Goal: Task Accomplishment & Management: Complete application form

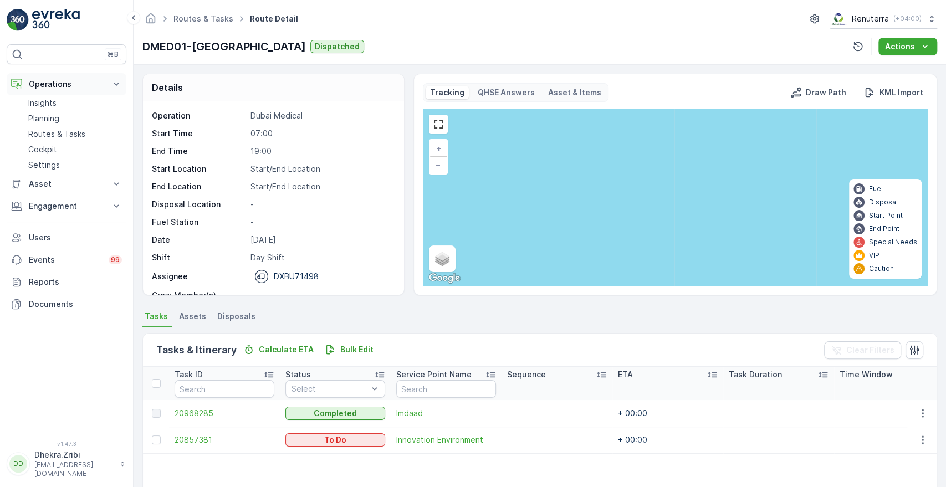
scroll to position [81, 0]
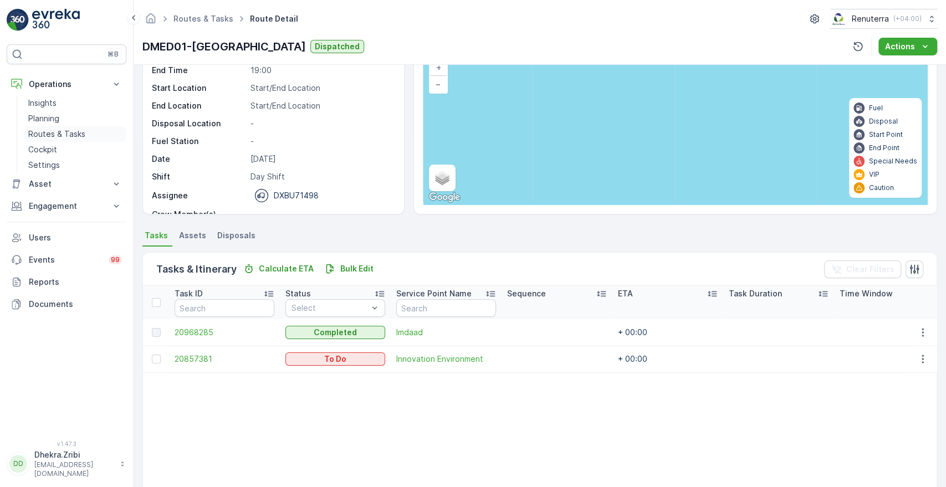
click at [56, 129] on p "Routes & Tasks" at bounding box center [56, 134] width 57 height 11
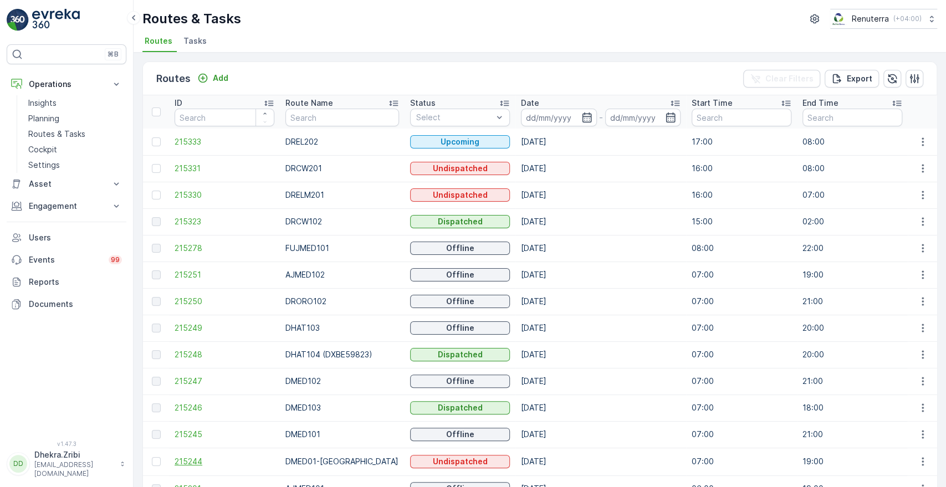
click at [195, 460] on span "215244" at bounding box center [224, 461] width 100 height 11
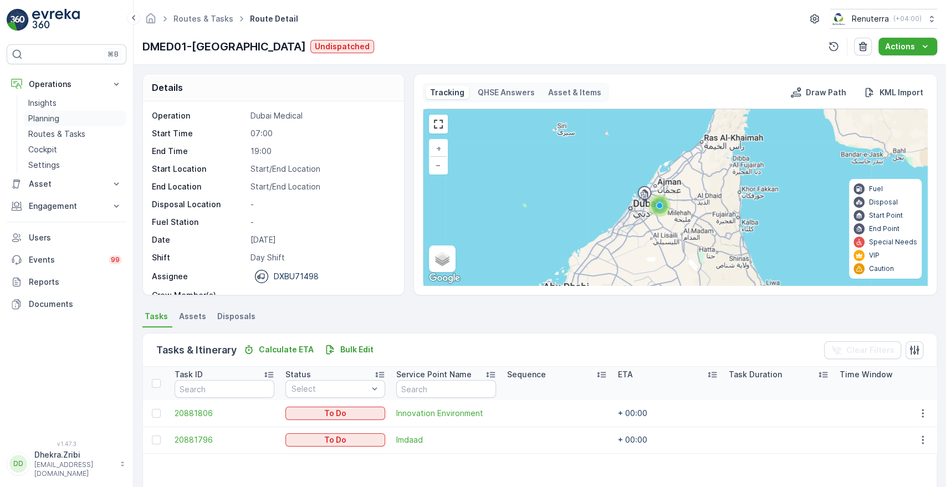
click at [48, 122] on p "Planning" at bounding box center [43, 118] width 31 height 11
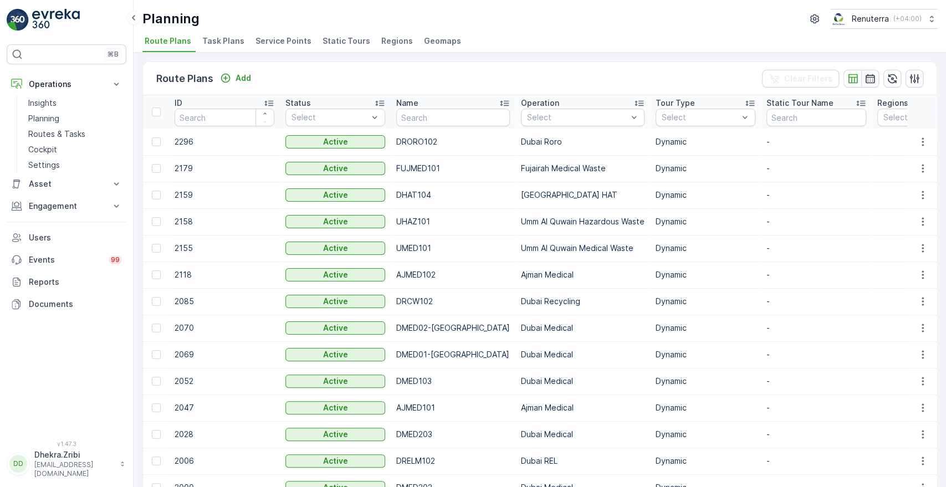
click at [283, 37] on span "Service Points" at bounding box center [283, 40] width 56 height 11
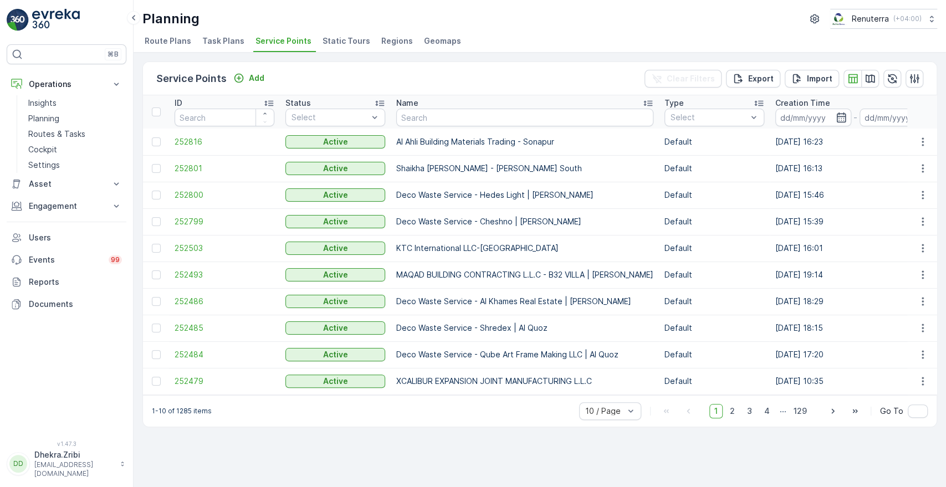
click at [226, 42] on span "Task Plans" at bounding box center [223, 40] width 42 height 11
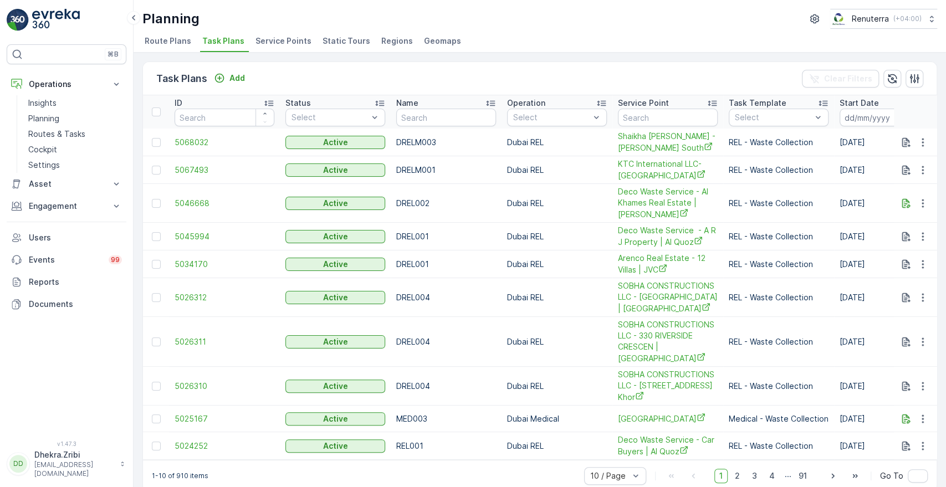
click at [268, 45] on span "Service Points" at bounding box center [283, 40] width 56 height 11
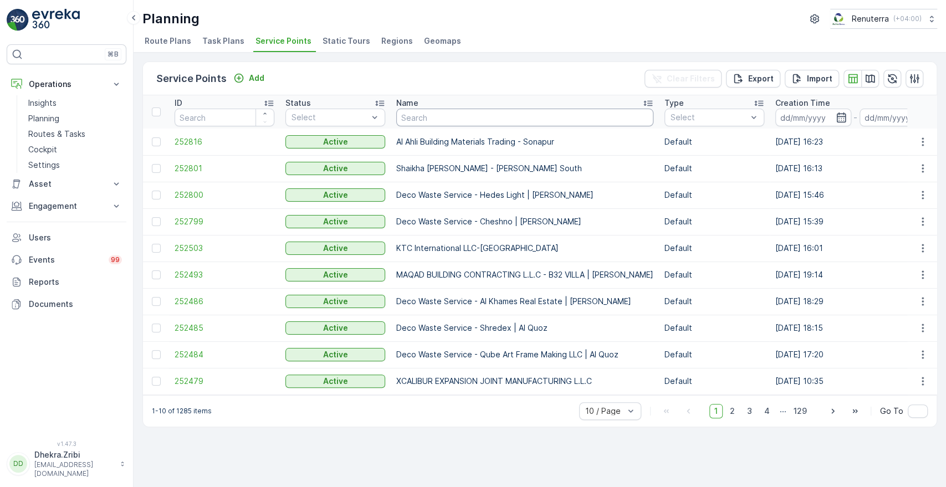
click at [455, 121] on input "text" at bounding box center [524, 118] width 257 height 18
type input "AL NOUR"
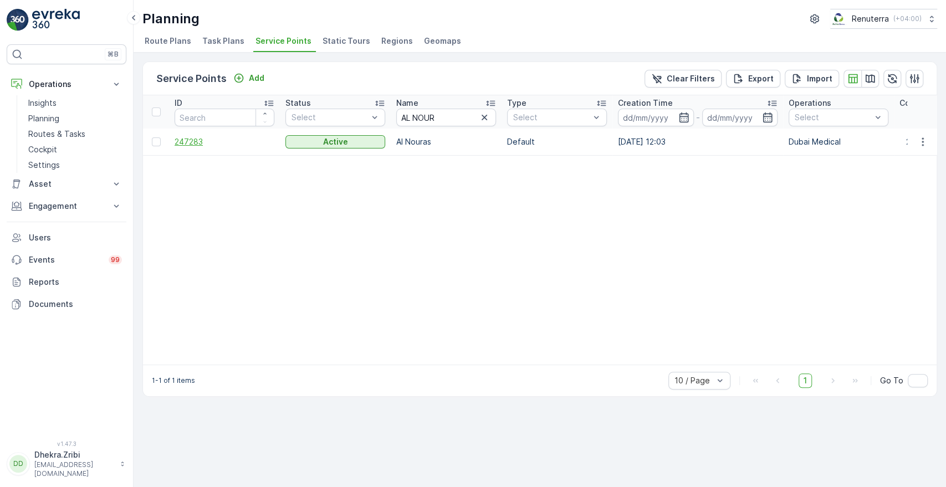
click at [191, 141] on span "247283" at bounding box center [224, 141] width 100 height 11
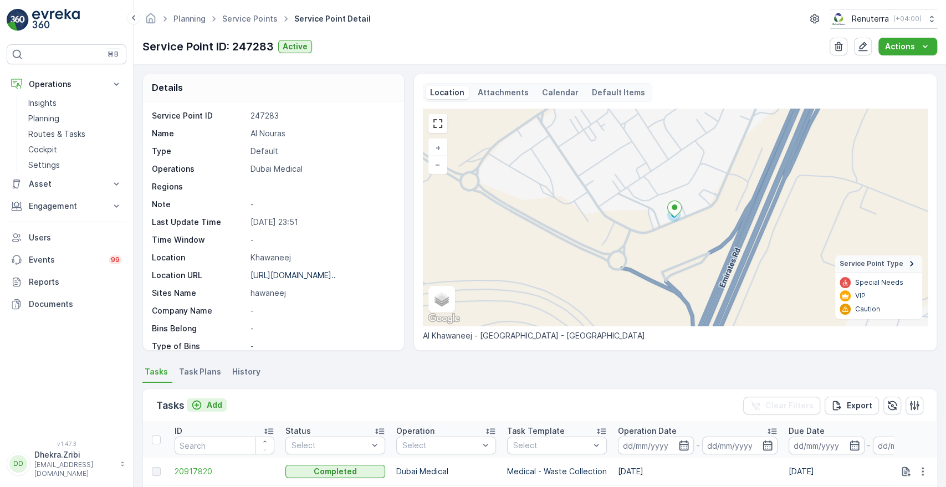
click at [221, 402] on p "Add" at bounding box center [215, 404] width 16 height 11
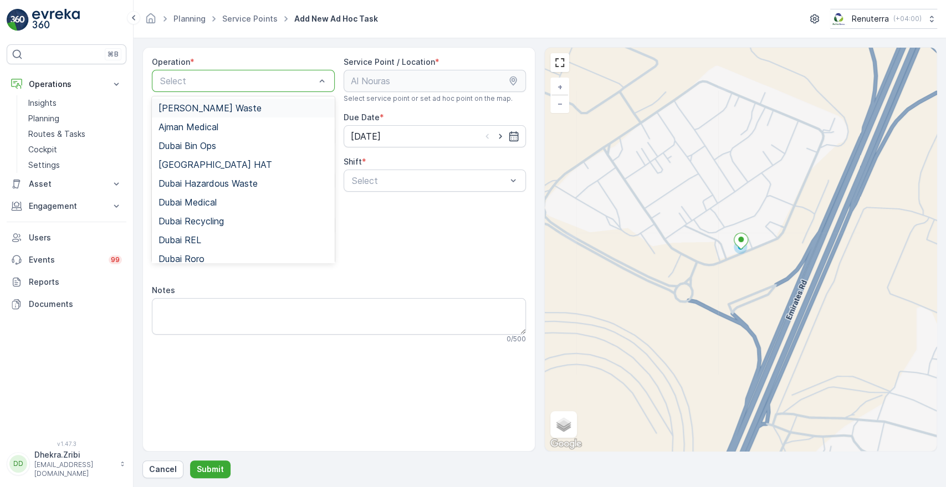
click at [295, 76] on div at bounding box center [237, 81] width 157 height 10
click at [198, 203] on span "Dubai Medical" at bounding box center [187, 202] width 58 height 10
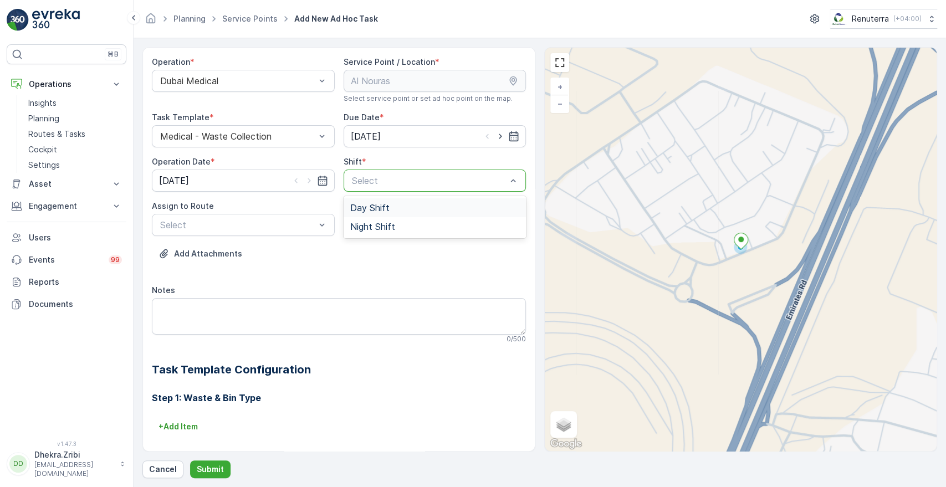
click at [363, 206] on span "Day Shift" at bounding box center [369, 208] width 39 height 10
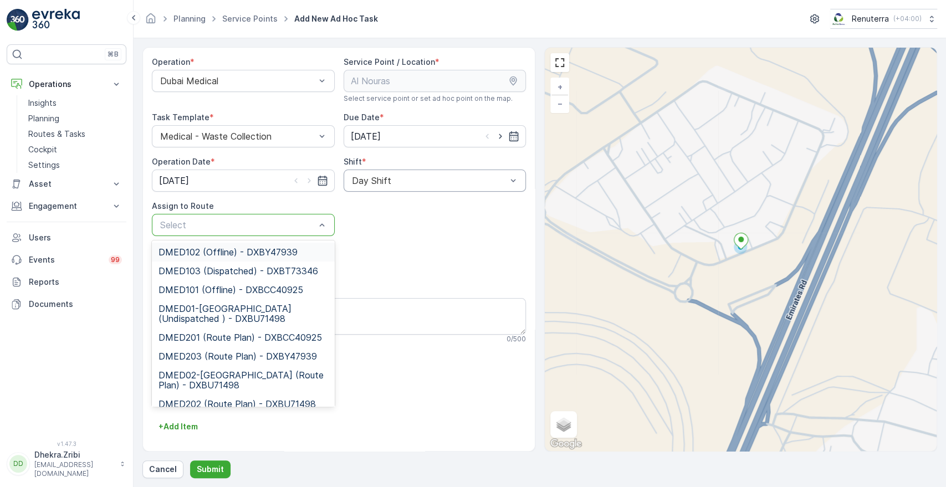
click at [269, 221] on div at bounding box center [237, 225] width 157 height 10
click at [199, 309] on span "DMED01-Khawaneej Yard (Undispatched ) - DXBU71498" at bounding box center [242, 314] width 169 height 20
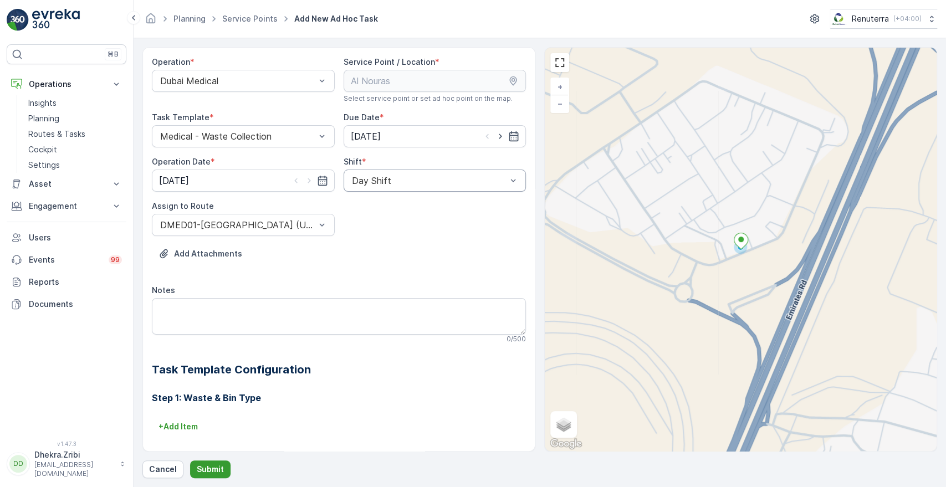
click at [208, 460] on button "Submit" at bounding box center [210, 469] width 40 height 18
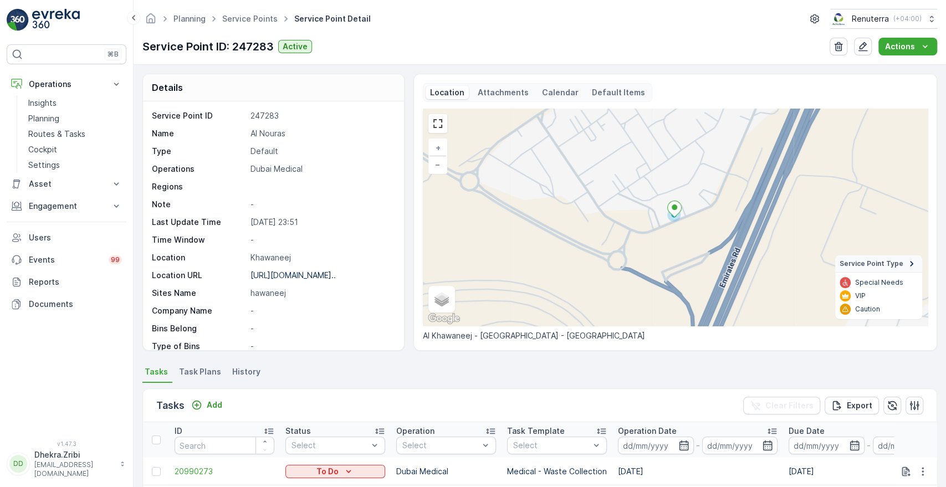
scroll to position [302, 0]
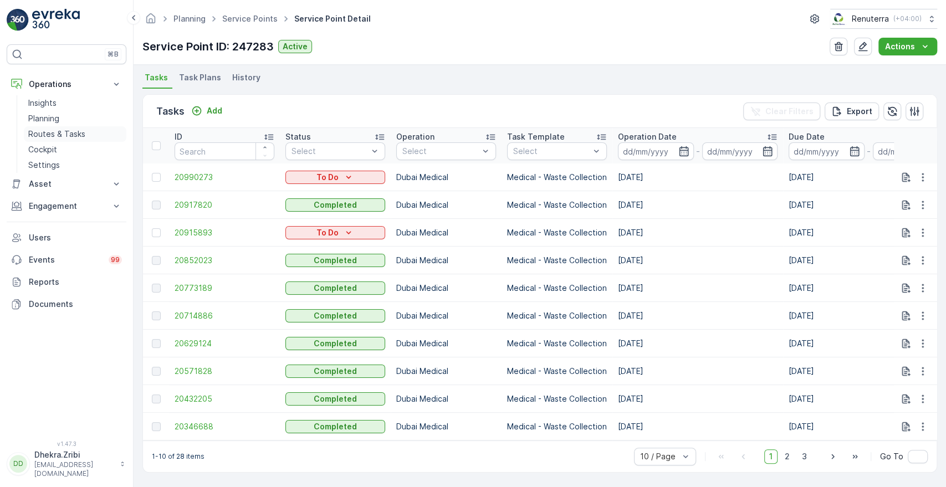
click at [53, 138] on p "Routes & Tasks" at bounding box center [56, 134] width 57 height 11
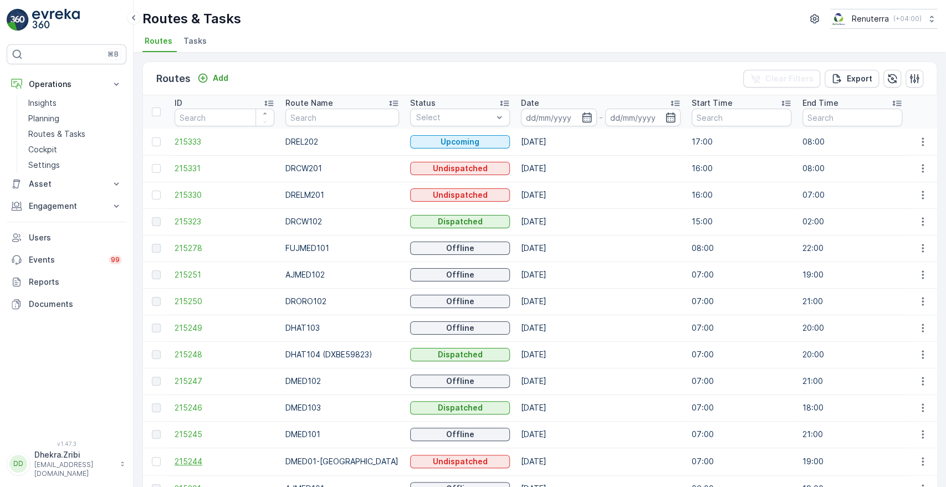
click at [186, 464] on span "215244" at bounding box center [224, 461] width 100 height 11
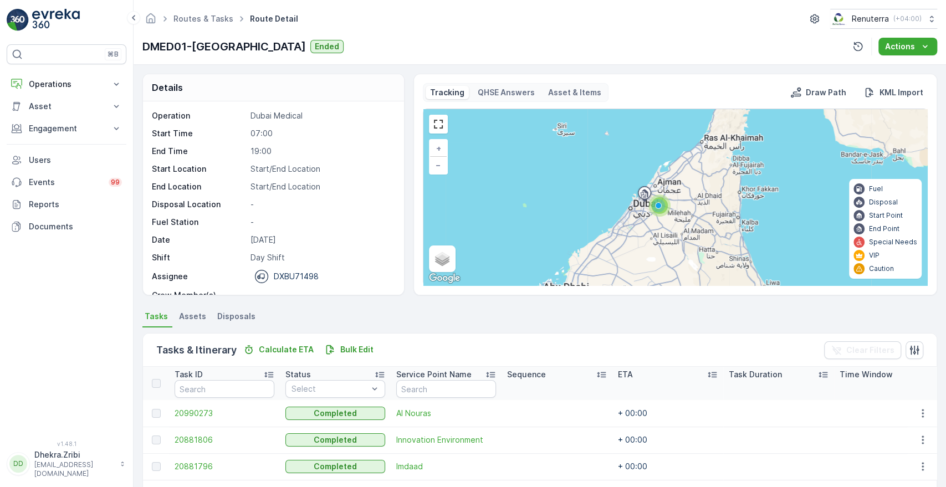
scroll to position [207, 0]
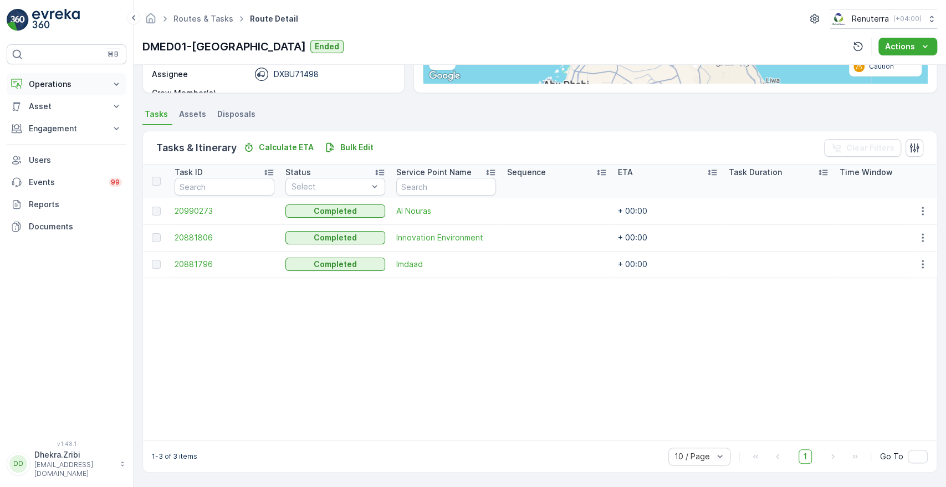
click at [101, 79] on p "Operations" at bounding box center [66, 84] width 75 height 11
click at [53, 130] on p "Routes & Tasks" at bounding box center [56, 134] width 57 height 11
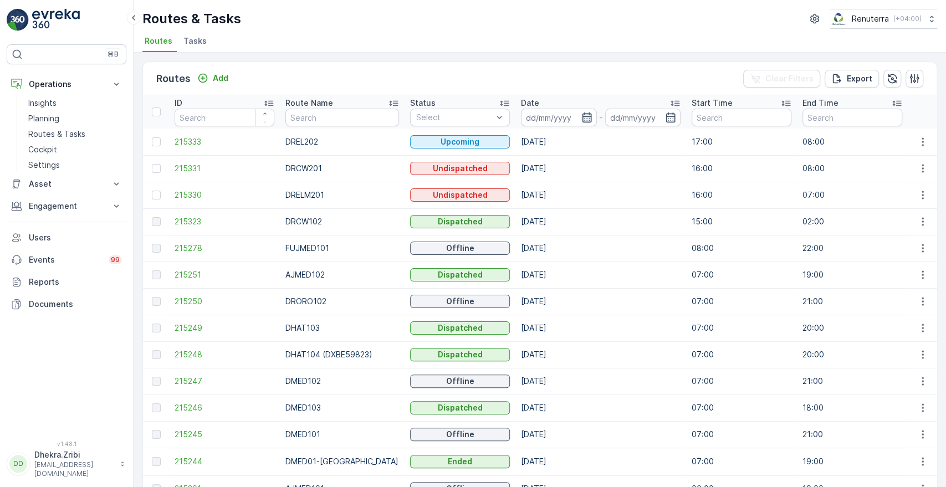
click at [582, 116] on icon "button" at bounding box center [586, 117] width 9 height 10
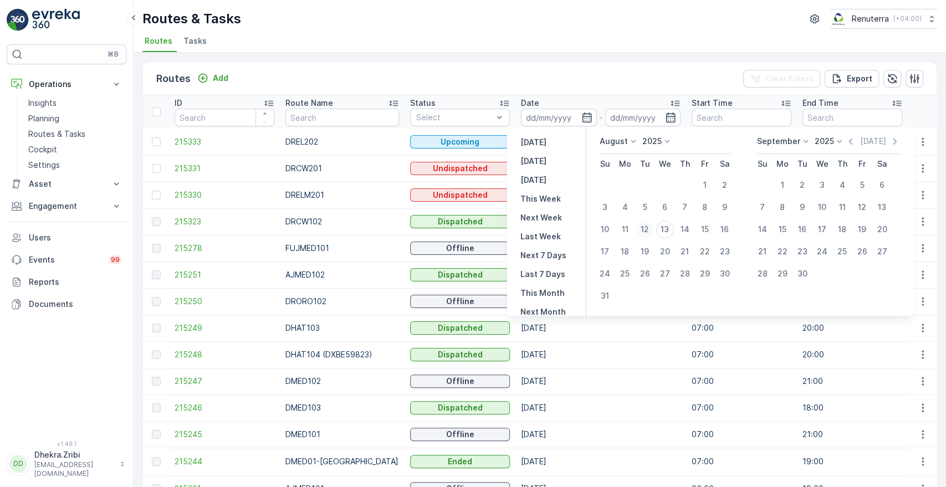
click at [643, 225] on div "12" at bounding box center [645, 229] width 18 height 18
type input "12.08.2025"
click at [641, 229] on div "12" at bounding box center [645, 229] width 18 height 18
type input "12.08.2025"
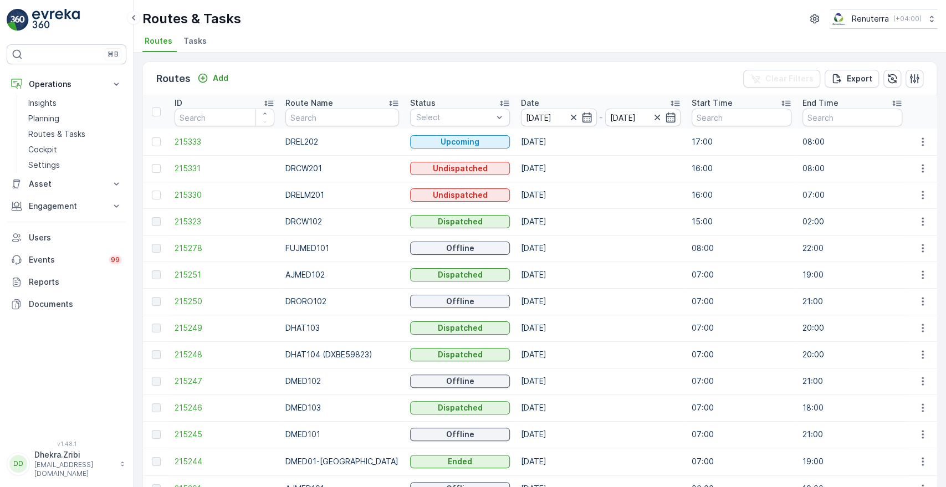
click at [617, 86] on div "Routes Add Clear Filters Export" at bounding box center [539, 78] width 793 height 33
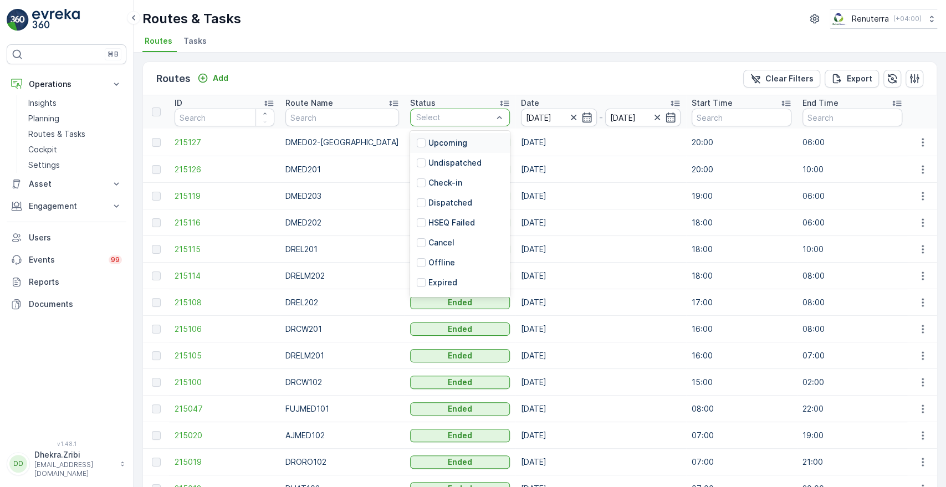
click at [437, 120] on div at bounding box center [454, 117] width 79 height 9
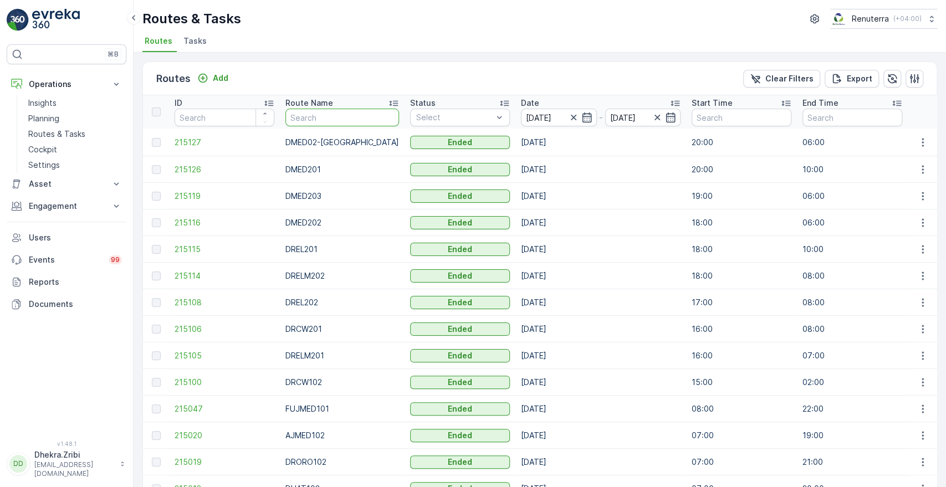
click at [359, 120] on input "text" at bounding box center [342, 118] width 114 height 18
type input "DRE"
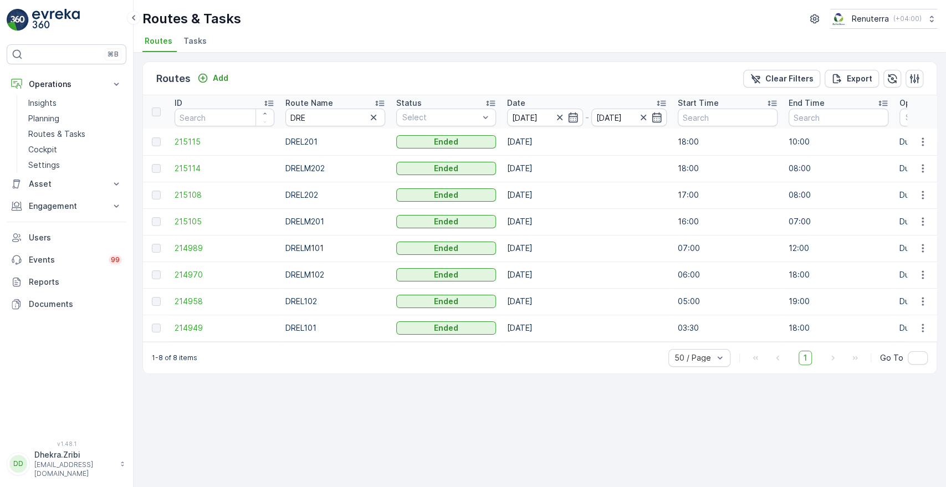
click at [765, 346] on div "1-8 of 8 items 50 / Page 1 Go To" at bounding box center [539, 358] width 793 height 32
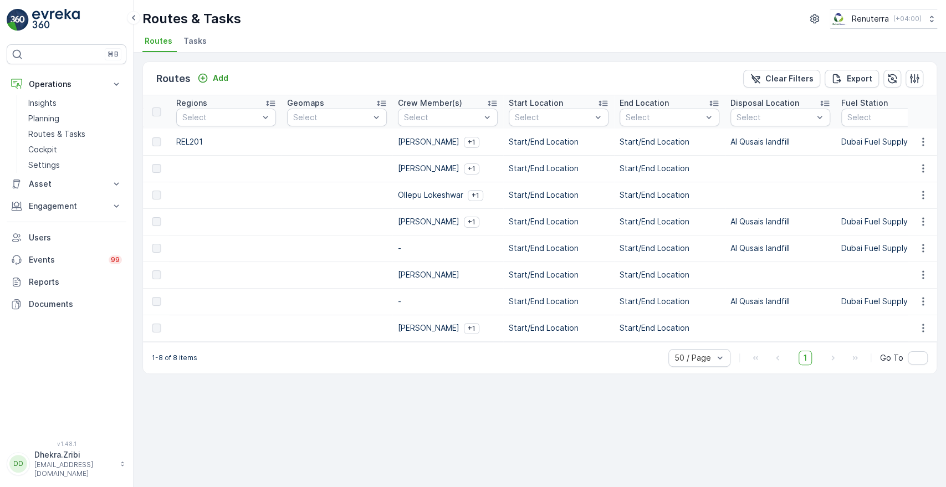
scroll to position [0, 694]
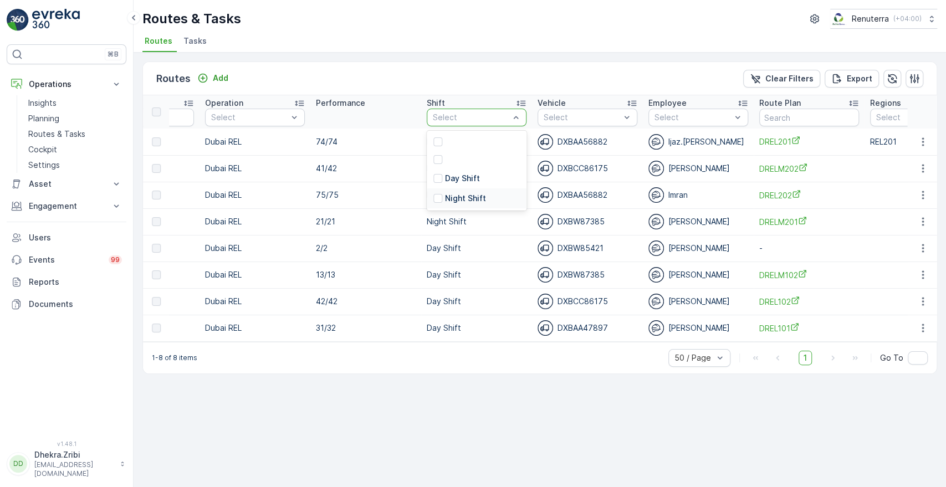
click at [446, 202] on p "Night Shift" at bounding box center [465, 198] width 41 height 11
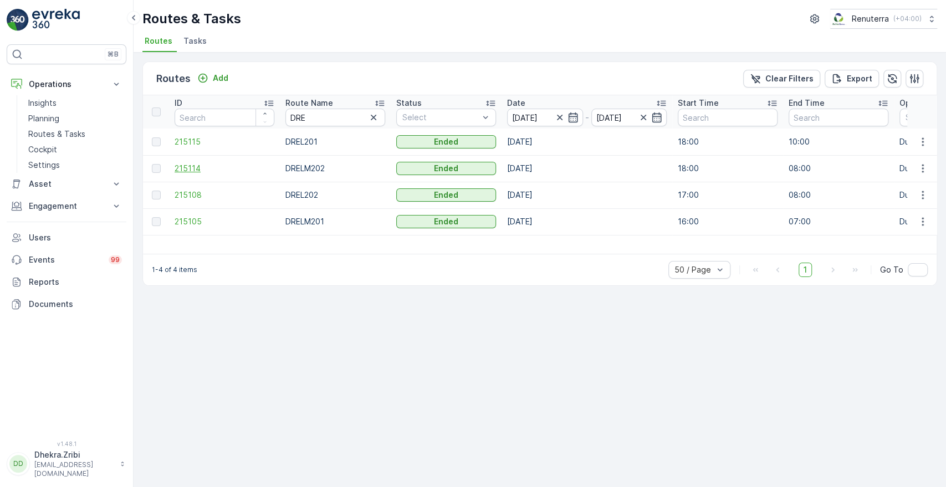
click at [195, 165] on span "215114" at bounding box center [224, 168] width 100 height 11
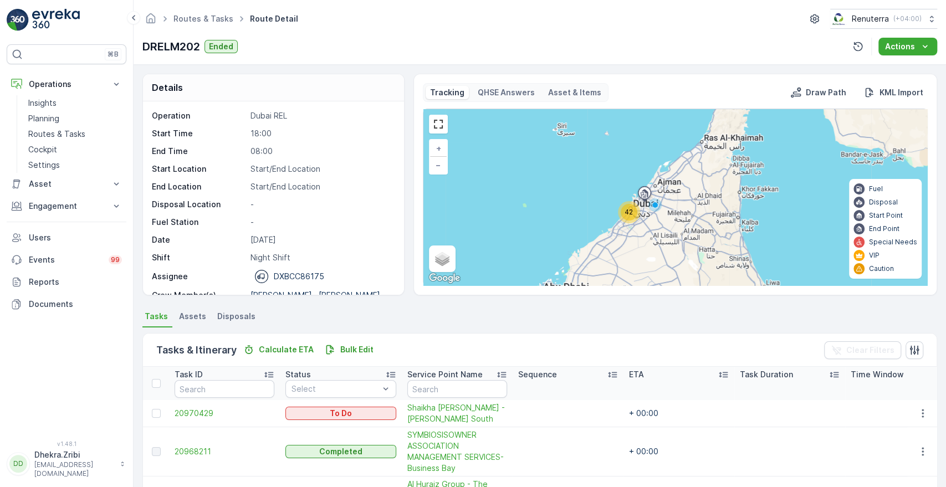
click at [941, 460] on div "Details Operation Dubai REL Start Time 18:00 End Time 08:00 Start Location Star…" at bounding box center [539, 276] width 812 height 422
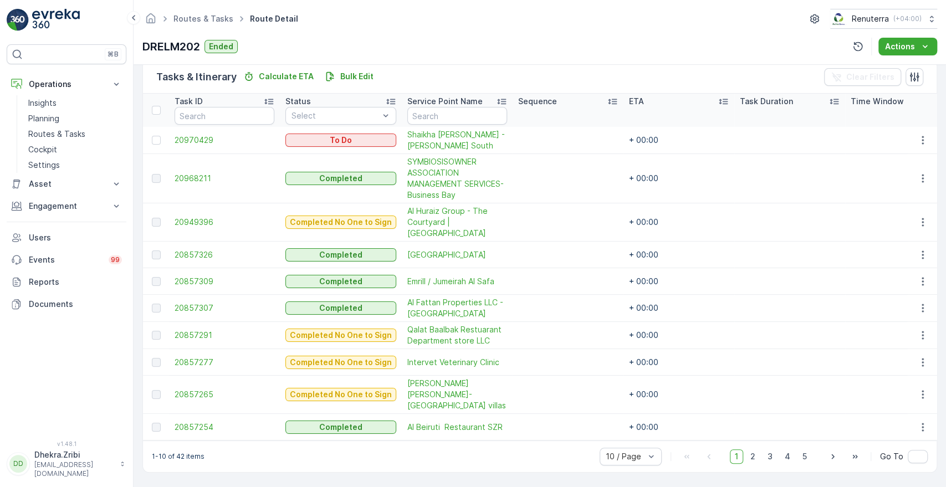
click at [942, 81] on div "Details Operation Dubai REL Start Time 18:00 End Time 08:00 Start Location Star…" at bounding box center [539, 276] width 812 height 422
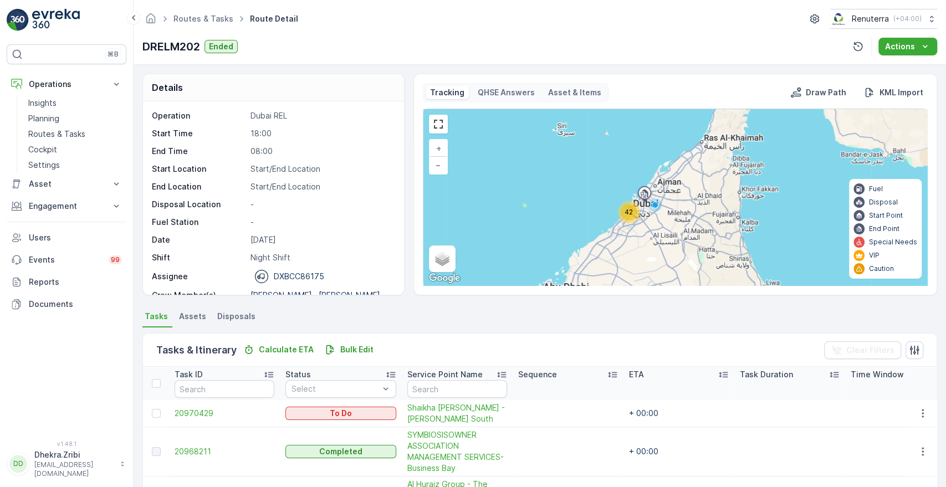
click at [398, 283] on div "Operation Dubai REL Start Time 18:00 End Time 08:00 Start Location Start/End Lo…" at bounding box center [273, 197] width 261 height 193
click at [405, 287] on div "Details Operation Dubai REL Start Time 18:00 End Time 08:00 Start Location Star…" at bounding box center [539, 185] width 794 height 222
click at [403, 286] on div "Details Operation Dubai REL Start Time 18:00 End Time 08:00 Start Location Star…" at bounding box center [273, 185] width 262 height 222
click at [403, 283] on div "Details Operation Dubai REL Start Time 18:00 End Time 08:00 Start Location Star…" at bounding box center [273, 185] width 262 height 222
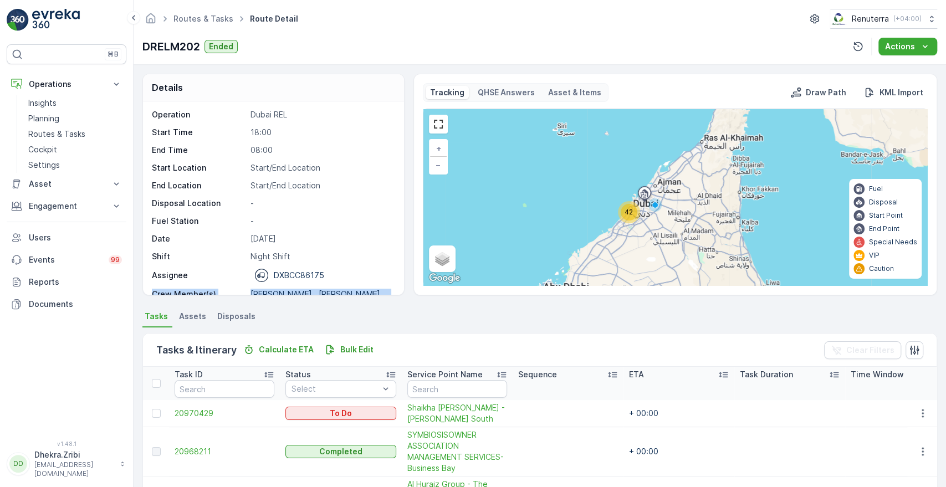
click at [403, 283] on div "Operation Dubai REL Start Time 18:00 End Time 08:00 Start Location Start/End Lo…" at bounding box center [273, 197] width 261 height 193
click at [399, 279] on div "Operation Dubai REL Start Time 18:00 End Time 08:00 Start Location Start/End Lo…" at bounding box center [273, 197] width 261 height 193
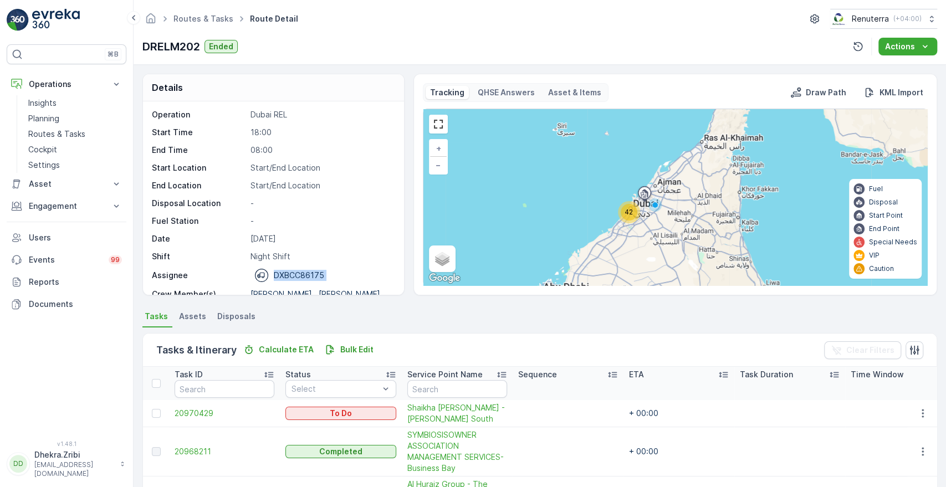
click at [399, 279] on div "Operation Dubai REL Start Time 18:00 End Time 08:00 Start Location Start/End Lo…" at bounding box center [273, 197] width 261 height 193
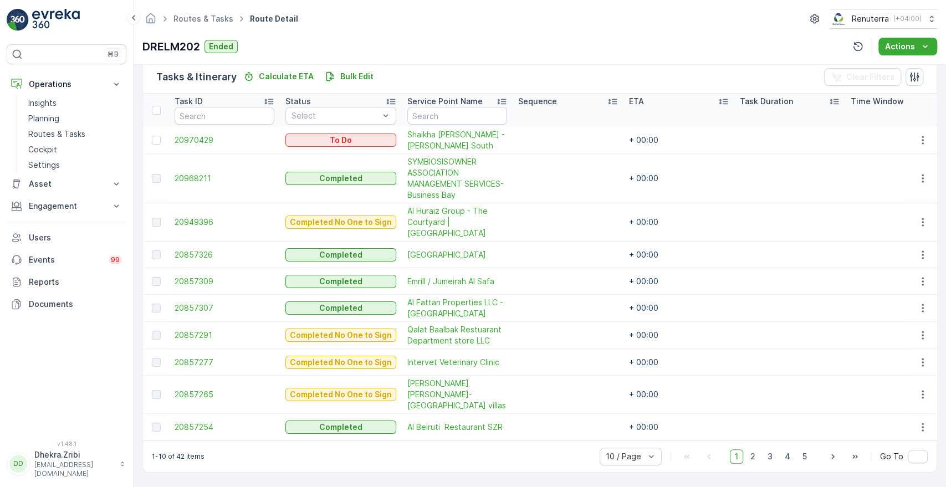
scroll to position [0, 0]
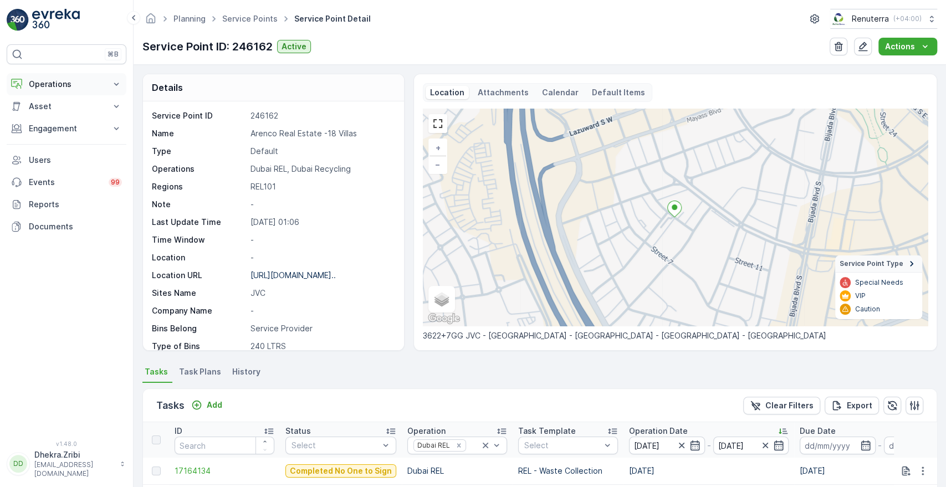
click at [95, 84] on p "Operations" at bounding box center [66, 84] width 75 height 11
click at [59, 120] on p "Planning" at bounding box center [43, 118] width 31 height 11
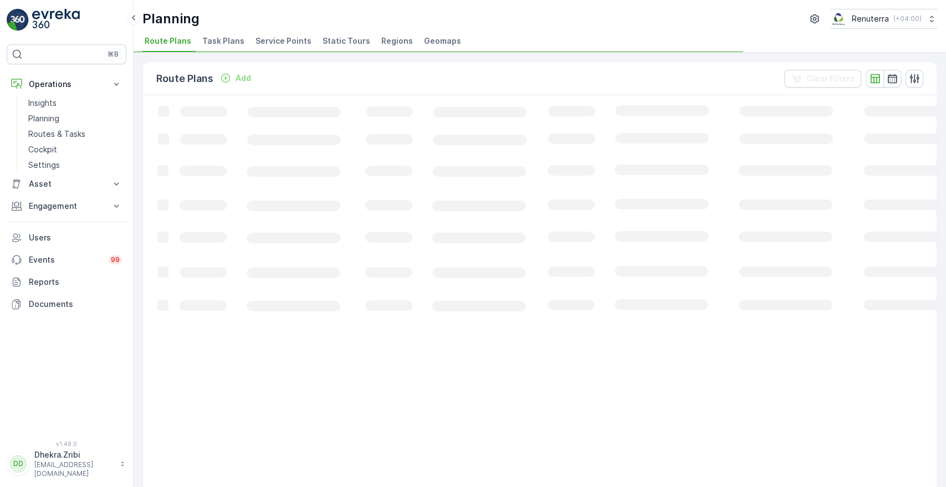
click at [296, 42] on span "Service Points" at bounding box center [283, 40] width 56 height 11
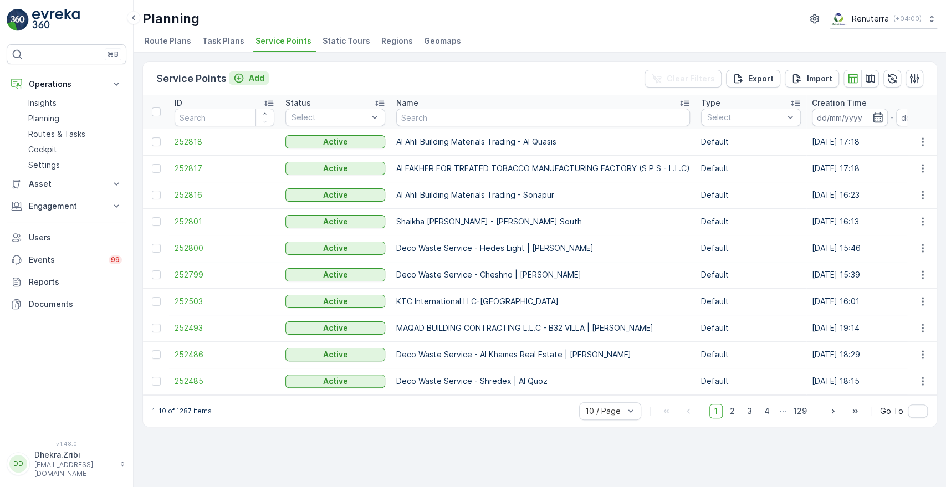
click at [257, 79] on p "Add" at bounding box center [257, 78] width 16 height 11
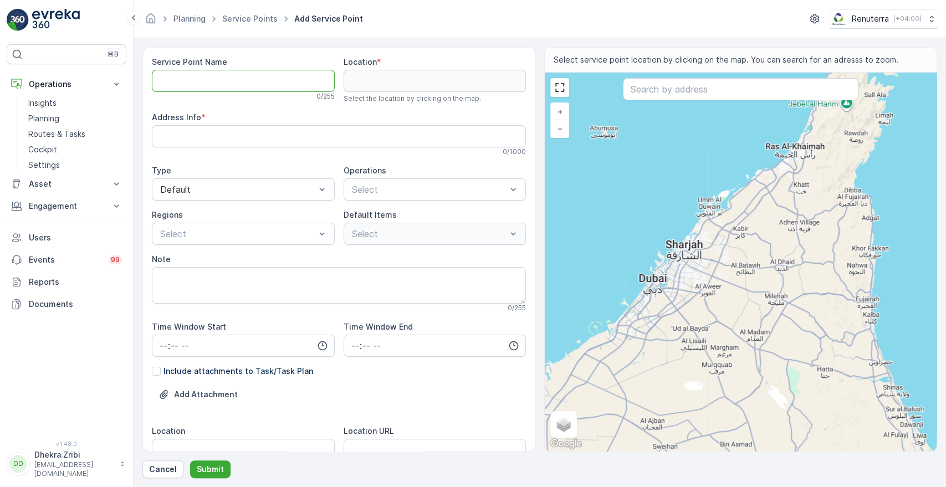
click at [218, 79] on Name "Service Point Name" at bounding box center [243, 81] width 183 height 22
paste Name "[GEOGRAPHIC_DATA] - [GEOGRAPHIC_DATA] 1"
type Name "[GEOGRAPHIC_DATA] - [GEOGRAPHIC_DATA] 1"
click at [701, 92] on input "text" at bounding box center [740, 89] width 235 height 22
paste input "25°14'26.3"N 55°24'24.7"E"
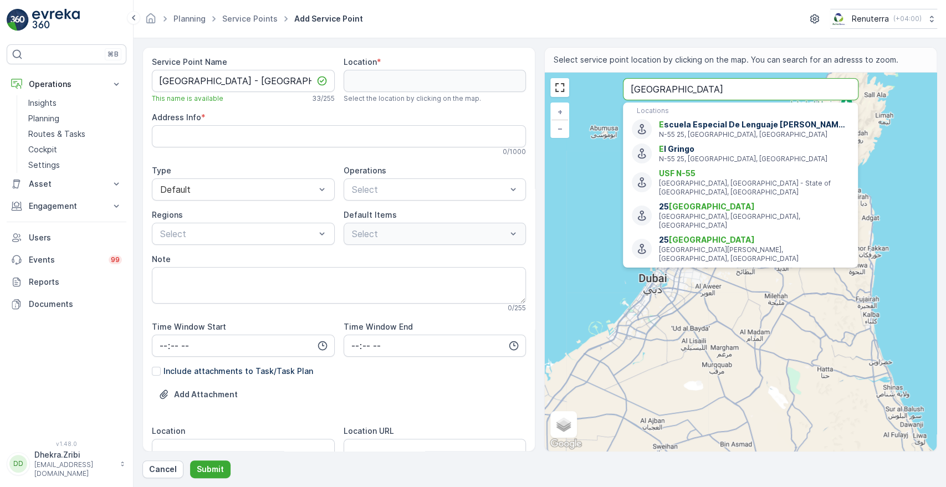
click at [190, 460] on button "Submit" at bounding box center [210, 469] width 40 height 18
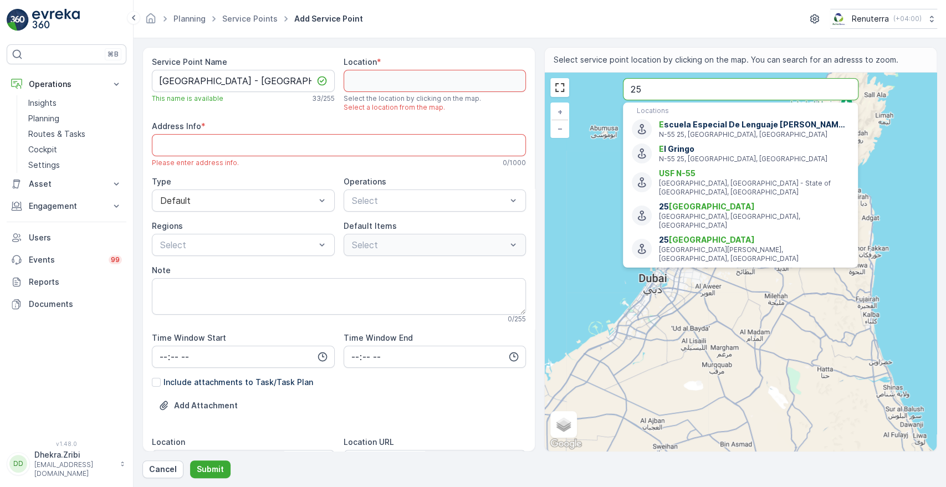
type input "2"
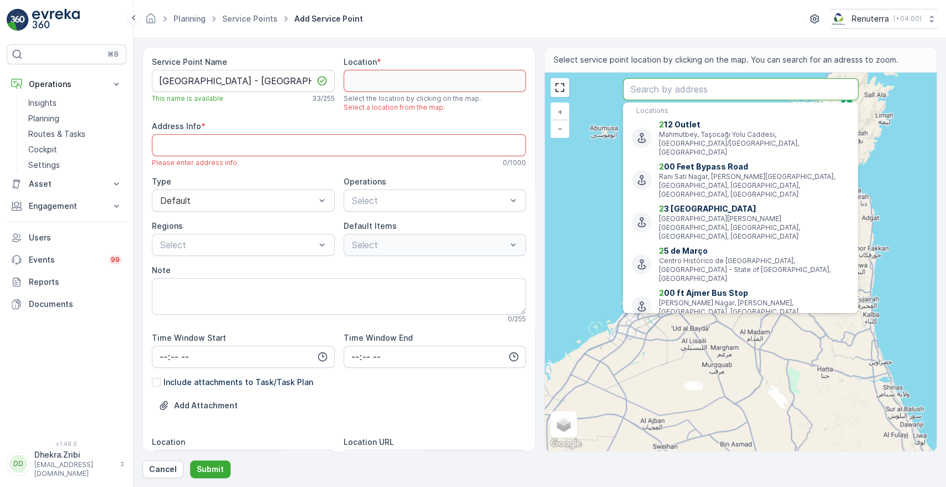
click at [661, 93] on input "text" at bounding box center [740, 89] width 235 height 22
paste input "[GEOGRAPHIC_DATA]"
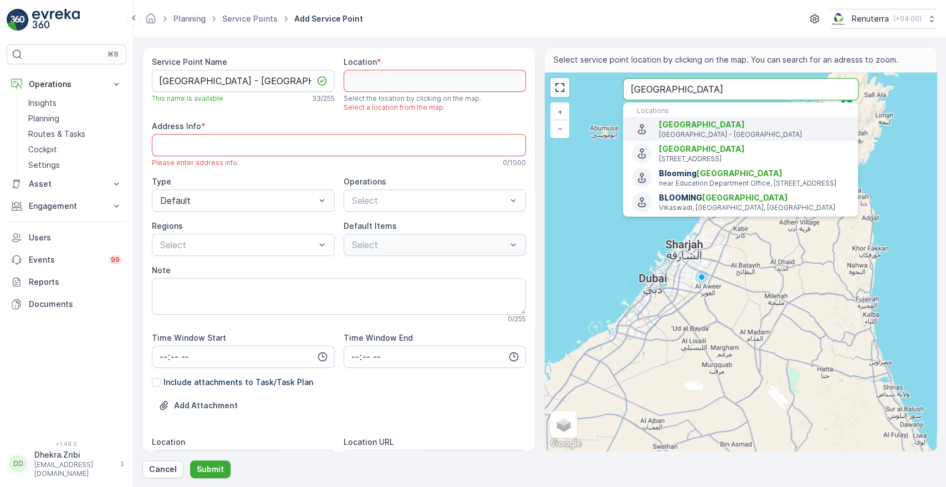
type input "[GEOGRAPHIC_DATA]"
click at [676, 124] on span "[GEOGRAPHIC_DATA]" at bounding box center [702, 124] width 86 height 9
type input "25.240459,55.40688240000001"
type Info "Muhaisinah 1st, Close to Union Co-Op/[GEOGRAPHIC_DATA] - [GEOGRAPHIC_DATA] - [G…"
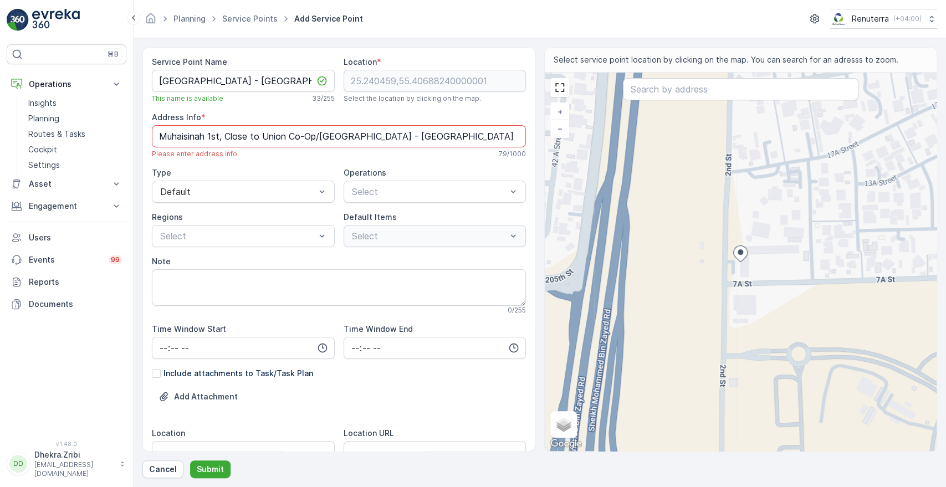
click at [742, 256] on icon at bounding box center [740, 254] width 14 height 16
click at [282, 154] on div "Please enter address info. 79 / 1000" at bounding box center [339, 154] width 374 height 9
click at [705, 88] on input "text" at bounding box center [740, 89] width 235 height 22
paste input "[GEOGRAPHIC_DATA]"
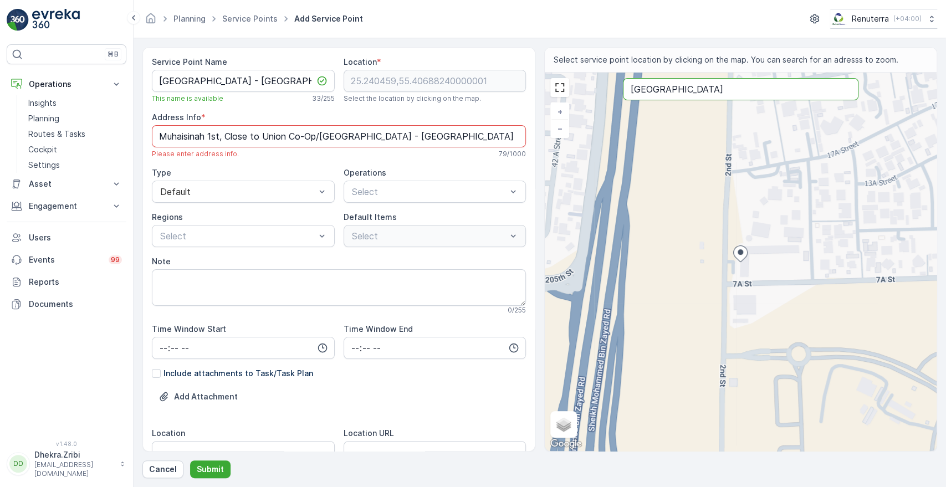
type input "[GEOGRAPHIC_DATA]"
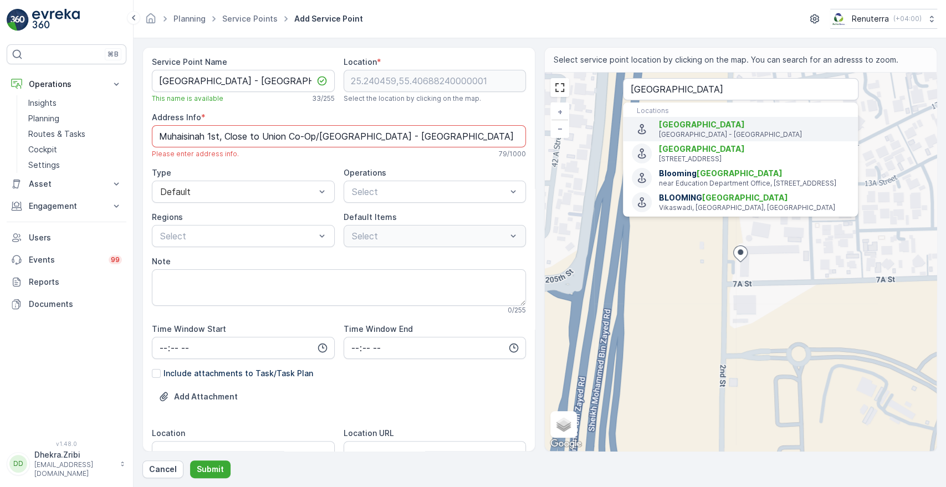
click at [676, 124] on span "[GEOGRAPHIC_DATA]" at bounding box center [702, 124] width 86 height 9
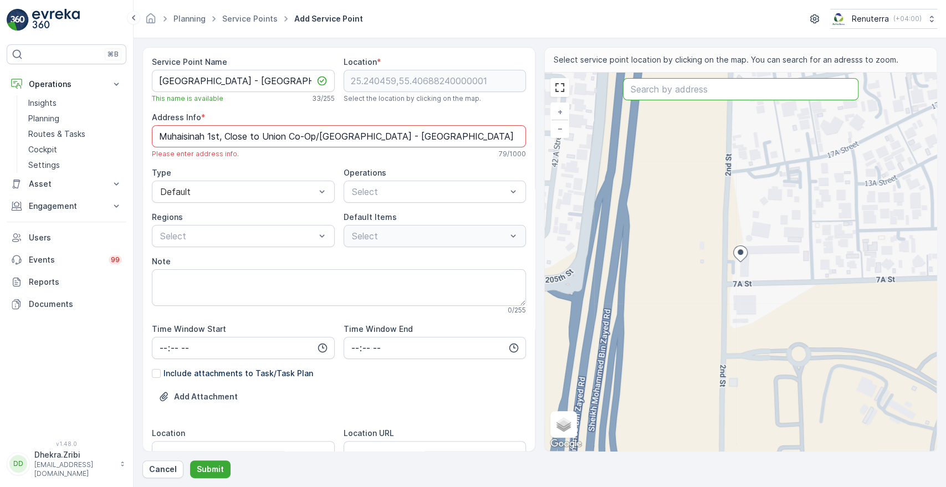
click at [718, 92] on input "text" at bounding box center [740, 89] width 235 height 22
paste input "[GEOGRAPHIC_DATA]"
type input "[GEOGRAPHIC_DATA]"
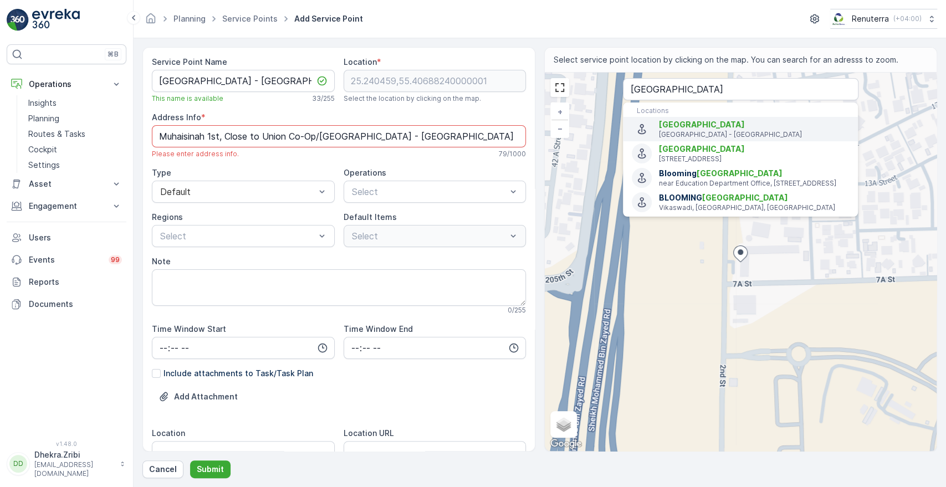
click at [682, 132] on p "[GEOGRAPHIC_DATA] - [GEOGRAPHIC_DATA]" at bounding box center [754, 134] width 190 height 9
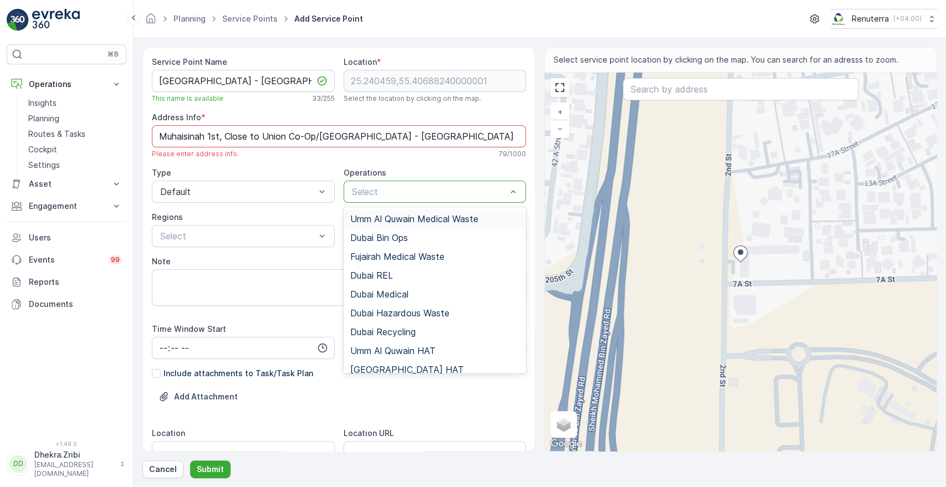
click at [381, 189] on div at bounding box center [429, 192] width 157 height 10
click at [363, 273] on span "Dubai REL" at bounding box center [371, 275] width 43 height 10
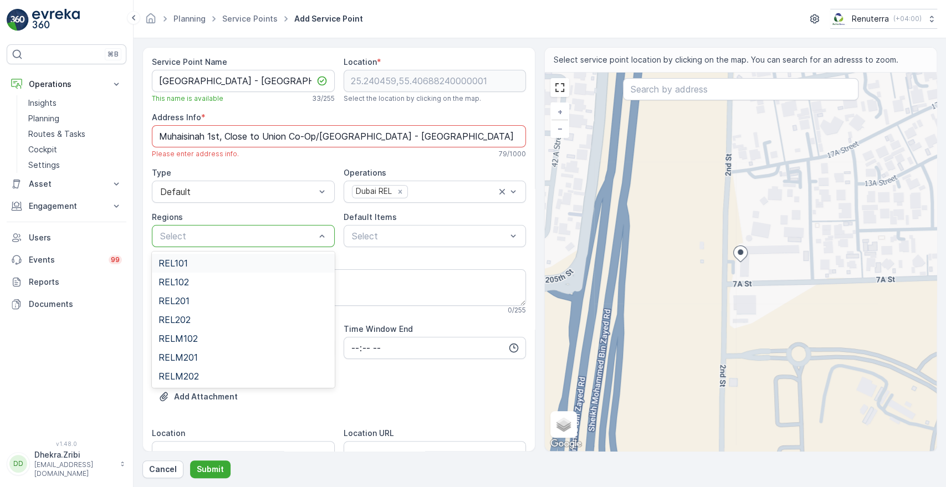
click at [283, 237] on div at bounding box center [237, 236] width 157 height 10
click at [196, 281] on div "REL102" at bounding box center [242, 282] width 169 height 10
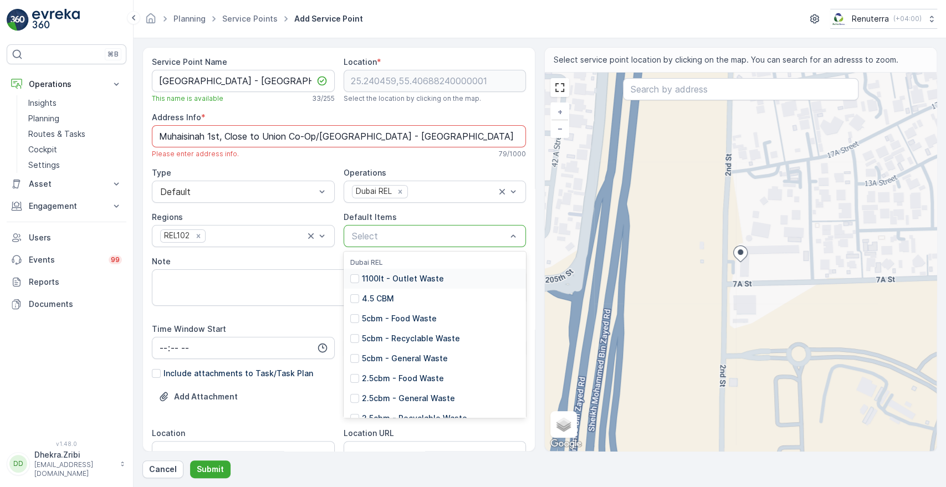
click at [430, 225] on div "Select" at bounding box center [434, 236] width 183 height 22
type input "1"
click at [401, 340] on p "1100lt - General Waste" at bounding box center [405, 338] width 87 height 11
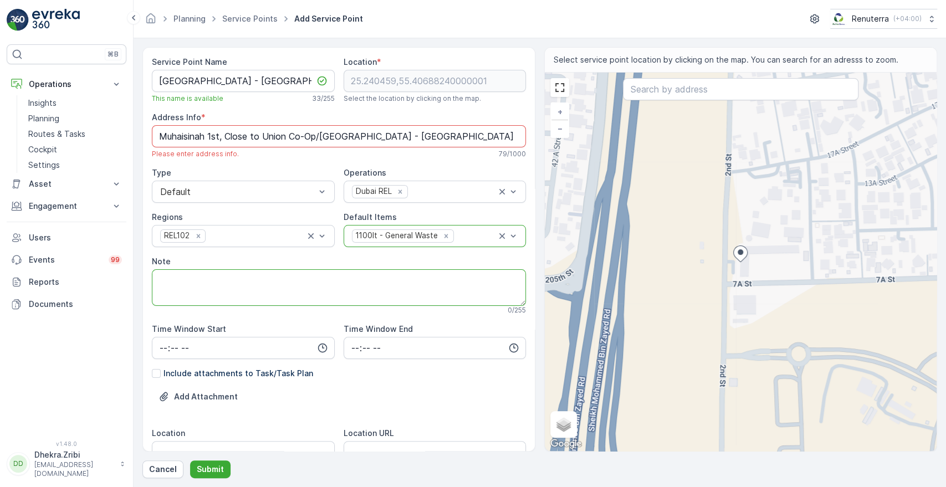
click at [197, 284] on textarea "Note" at bounding box center [339, 287] width 374 height 37
paste textarea "0569747125"
type textarea "Contact-0569747125"
click at [944, 440] on form "Service Point Name Buds Public School - Muhaisinah 1 This name is available 33 …" at bounding box center [539, 262] width 812 height 449
click at [944, 435] on form "Service Point Name Buds Public School - Muhaisinah 1 This name is available 33 …" at bounding box center [539, 262] width 812 height 449
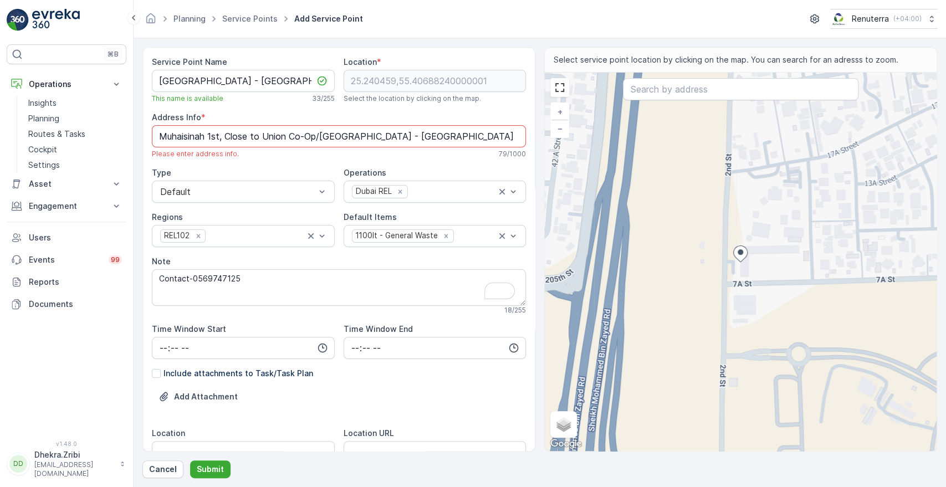
click at [944, 466] on form "Service Point Name Buds Public School - Muhaisinah 1 This name is available 33 …" at bounding box center [539, 262] width 812 height 449
click at [425, 415] on div "Add Attachment" at bounding box center [339, 403] width 374 height 31
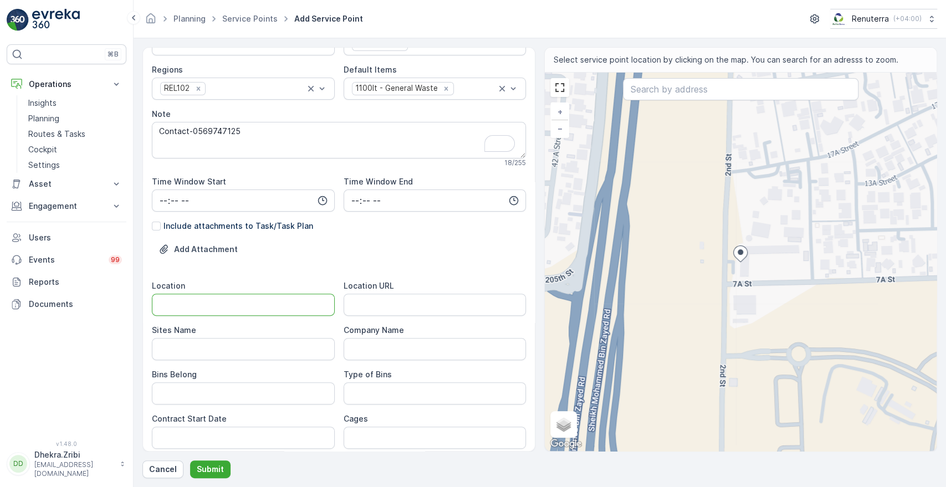
click at [272, 311] on input "Location" at bounding box center [243, 305] width 183 height 22
type input "[DEMOGRAPHIC_DATA] 1"
click at [229, 352] on Name "Sites Name" at bounding box center [243, 349] width 183 height 22
click at [160, 304] on input "[DEMOGRAPHIC_DATA] 1" at bounding box center [243, 305] width 183 height 22
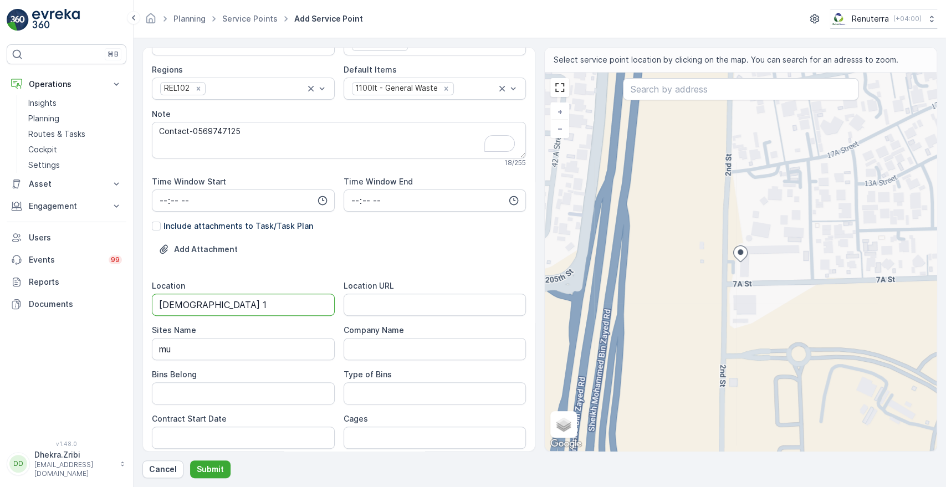
click at [160, 304] on input "[DEMOGRAPHIC_DATA] 1" at bounding box center [243, 305] width 183 height 22
click at [158, 352] on Name "mu" at bounding box center [243, 349] width 183 height 22
paste Name "[DEMOGRAPHIC_DATA] 1"
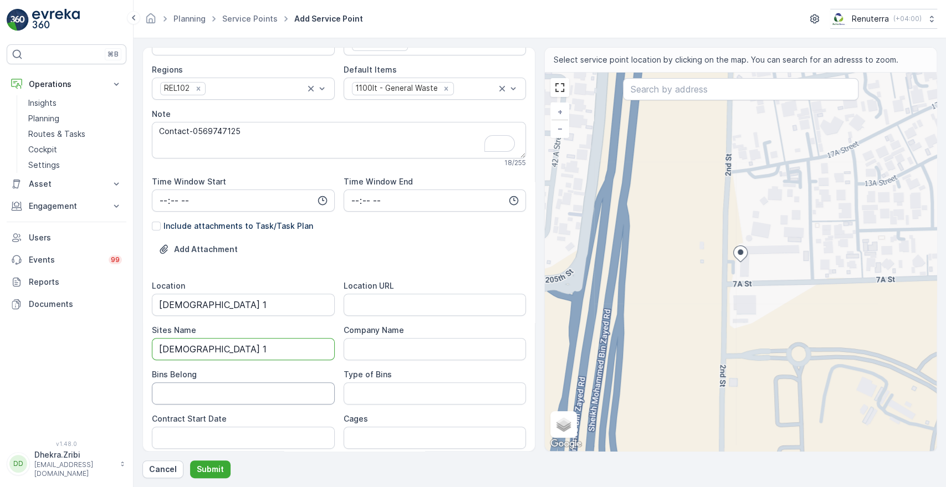
type Name "[DEMOGRAPHIC_DATA] 1"
click at [176, 389] on Belong "Bins Belong" at bounding box center [243, 393] width 183 height 22
type Belong "Service Provider"
click at [371, 403] on Bins "Type of Bins" at bounding box center [434, 393] width 183 height 22
type Bins "1.1"
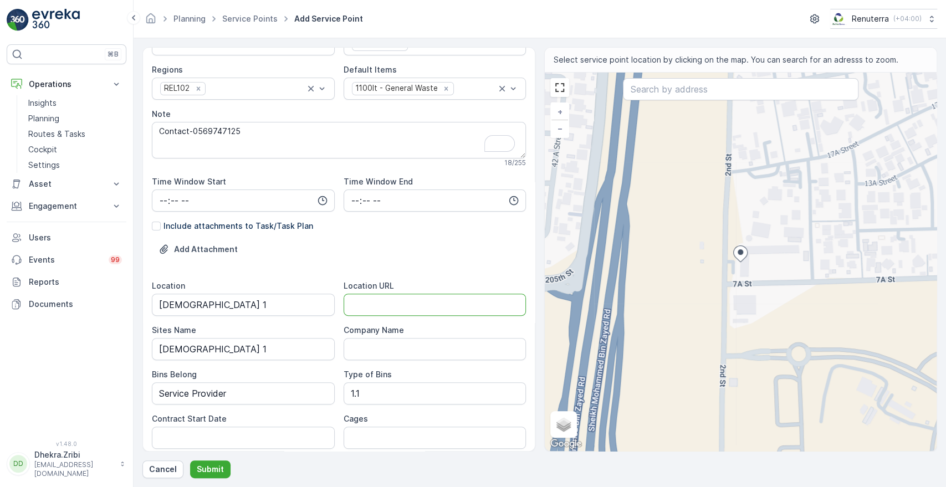
click at [414, 305] on URL "Location URL" at bounding box center [434, 305] width 183 height 22
paste URL "[URL][DOMAIN_NAME]"
type URL "[URL][DOMAIN_NAME]"
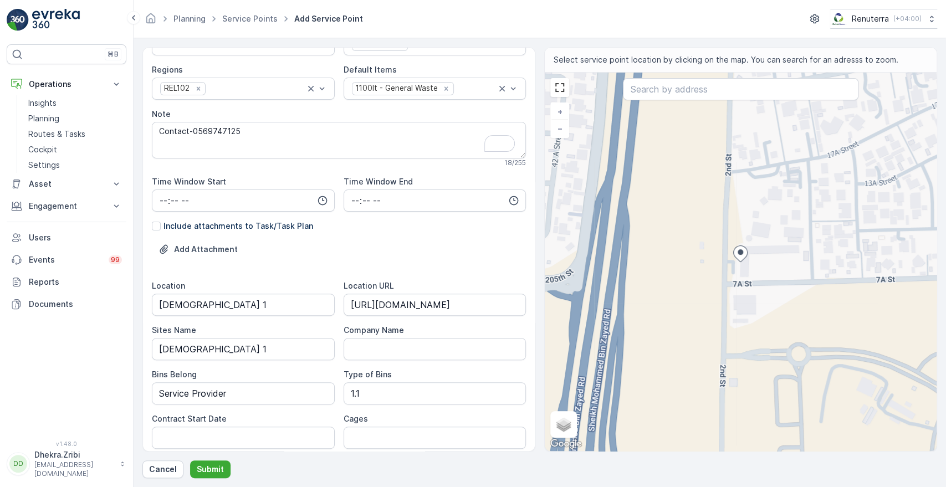
click at [465, 417] on div "Cages" at bounding box center [434, 418] width 183 height 11
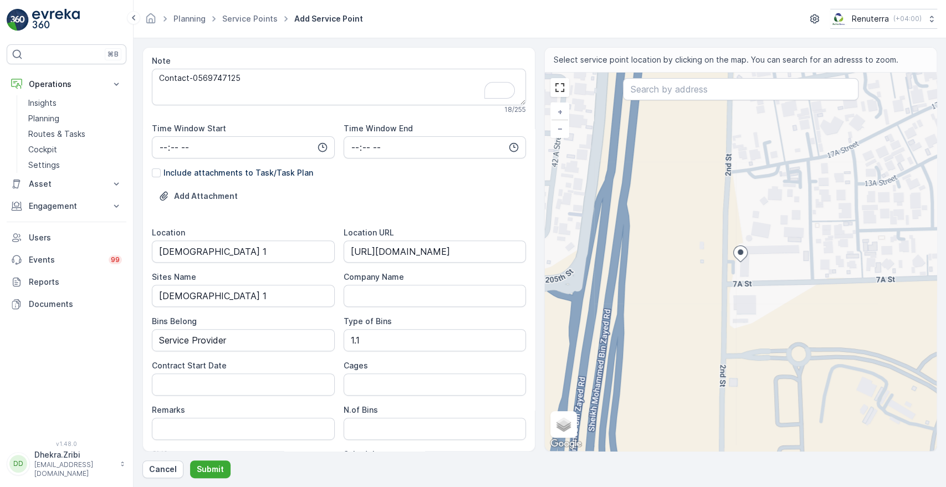
scroll to position [222, 0]
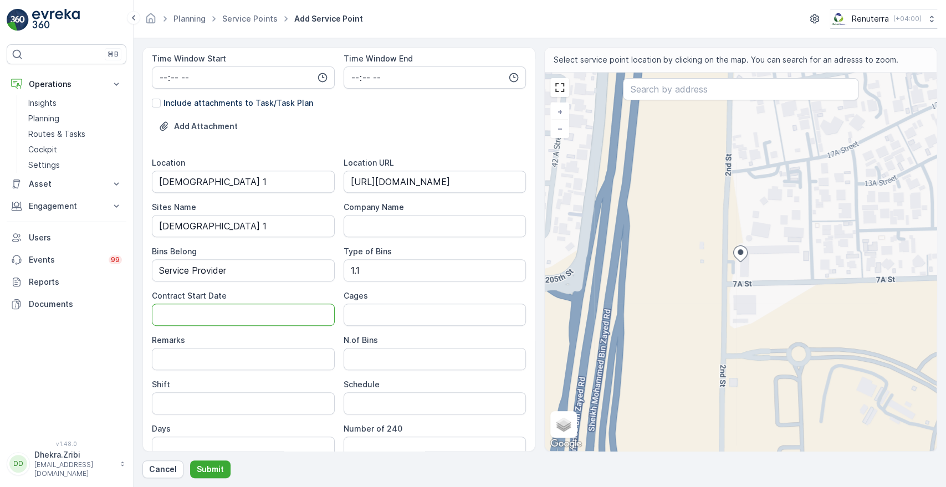
click at [182, 313] on Date "Contract Start Date" at bounding box center [243, 315] width 183 height 22
type Date "[DATE]"
click at [378, 268] on Bins "1.1" at bounding box center [434, 270] width 183 height 22
type Bins "1.1 CBM"
click at [366, 357] on Bins "N.of Bins" at bounding box center [434, 359] width 183 height 22
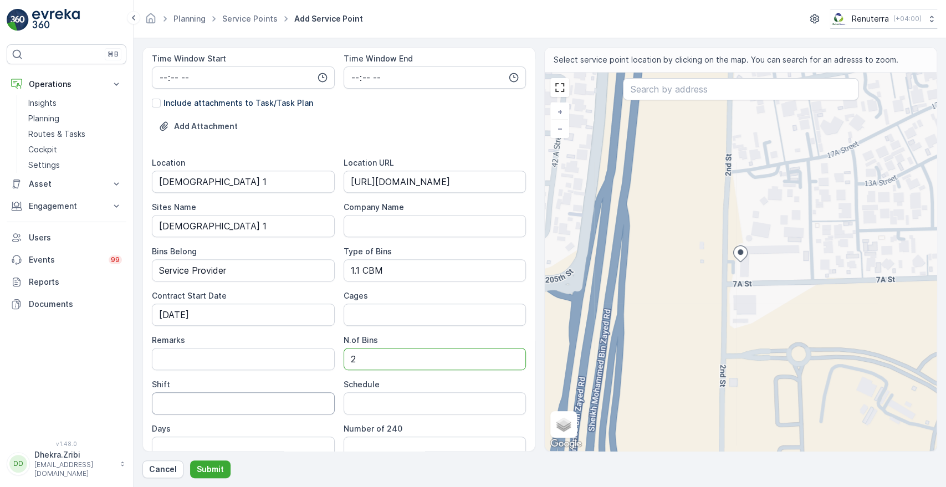
type Bins "2"
click at [248, 398] on input "Shift" at bounding box center [243, 403] width 183 height 22
click at [182, 402] on input "Day shift" at bounding box center [243, 403] width 183 height 22
type input "Day Shift"
click at [390, 402] on input "Schedule" at bounding box center [434, 403] width 183 height 22
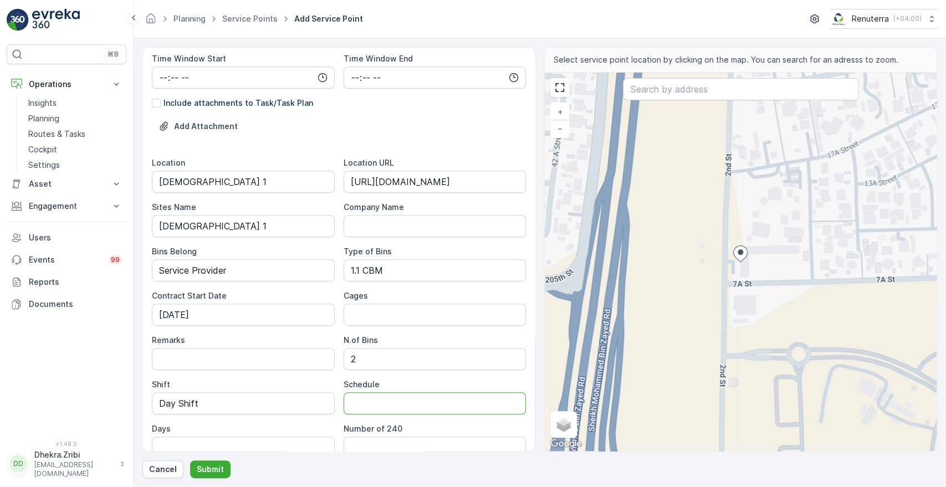
type input "Weekly 2 Times"
click at [488, 420] on div "Location Muhaisnah 1 Location URL https://maps.app.goo.gl/JuLiU3YvUpRYi62c6 Sit…" at bounding box center [339, 307] width 374 height 301
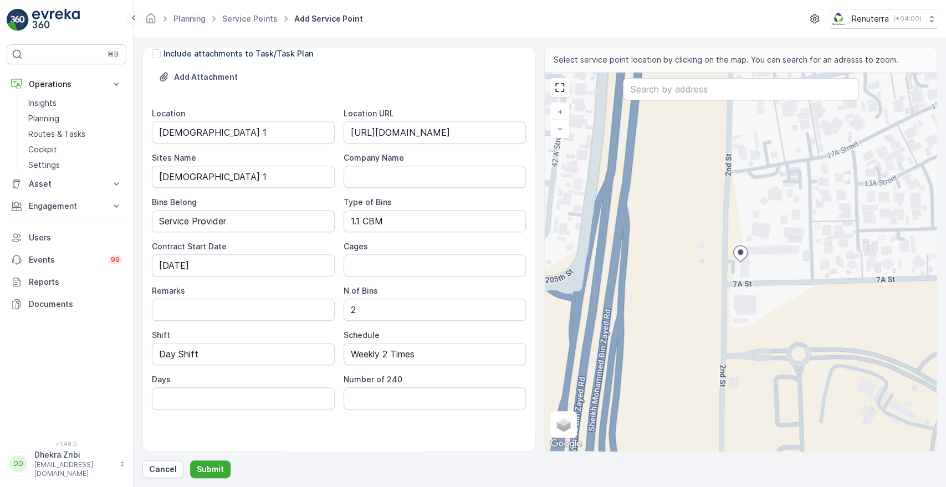
scroll to position [322, 0]
click at [211, 469] on p "Submit" at bounding box center [210, 469] width 27 height 11
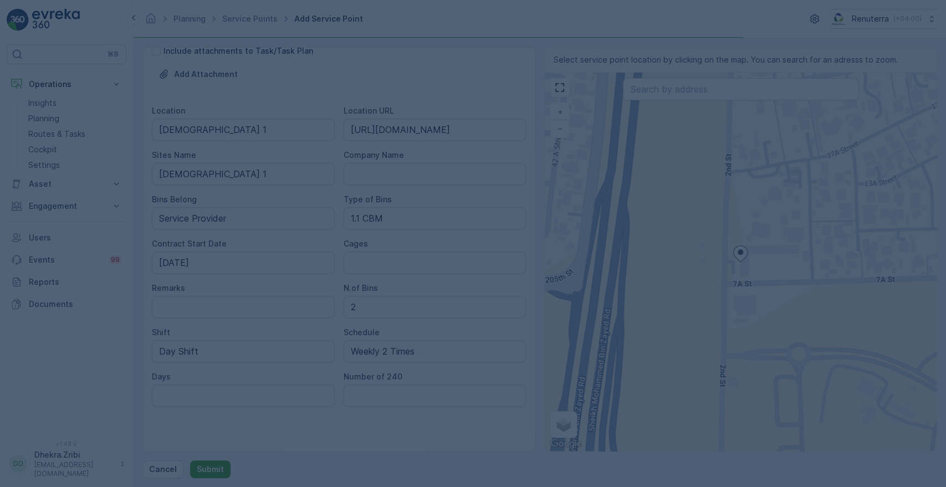
scroll to position [319, 0]
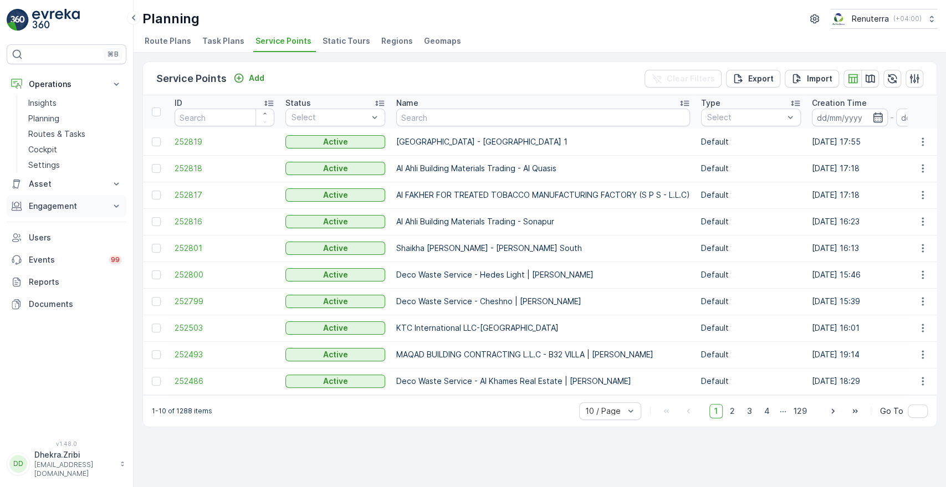
click at [100, 210] on p "Engagement" at bounding box center [66, 206] width 75 height 11
click at [41, 243] on p "Entities" at bounding box center [42, 240] width 28 height 11
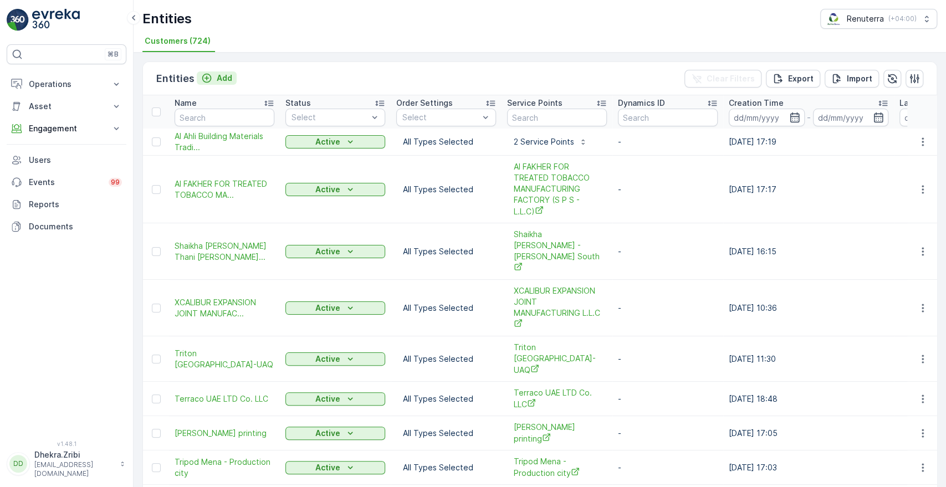
click at [226, 76] on p "Add" at bounding box center [225, 78] width 16 height 11
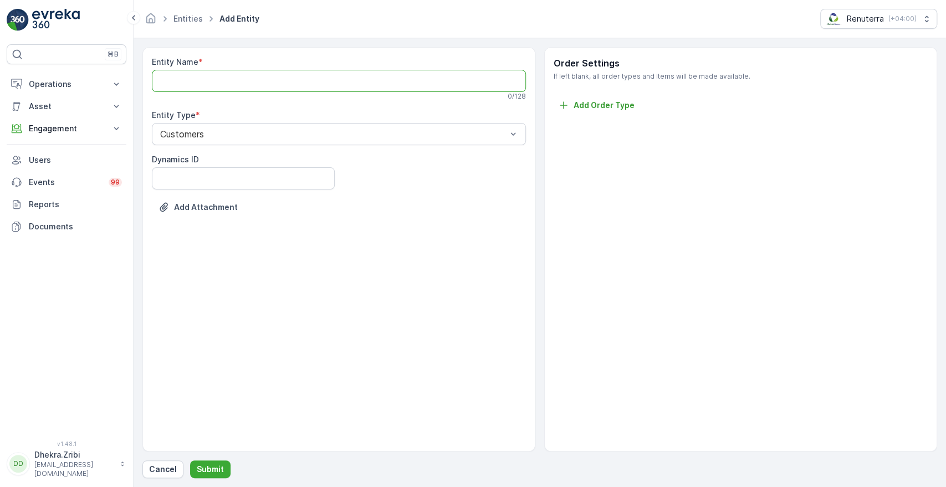
click at [266, 83] on Name "Entity Name" at bounding box center [339, 81] width 374 height 22
paste Name "[GEOGRAPHIC_DATA] - [GEOGRAPHIC_DATA] 1"
type Name "[GEOGRAPHIC_DATA]"
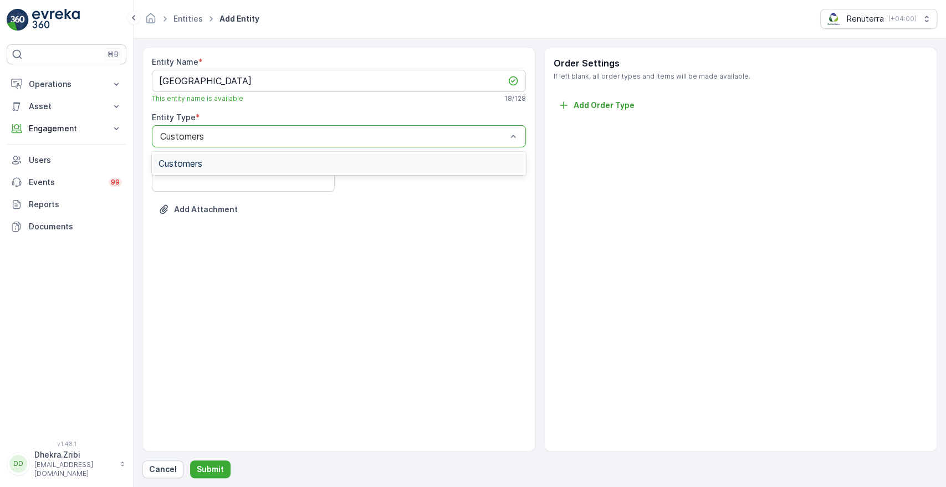
click at [239, 141] on div at bounding box center [333, 136] width 348 height 10
click at [206, 464] on p "Submit" at bounding box center [210, 469] width 27 height 11
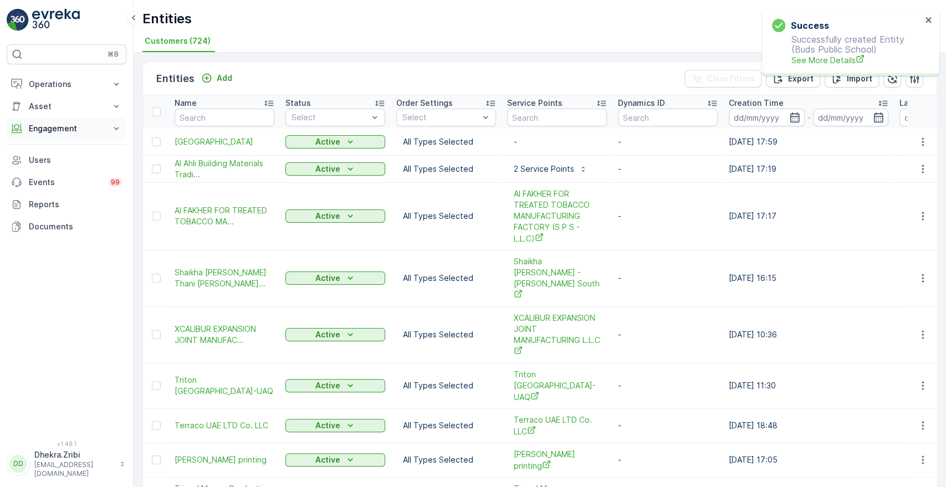
click at [75, 127] on p "Engagement" at bounding box center [66, 128] width 75 height 11
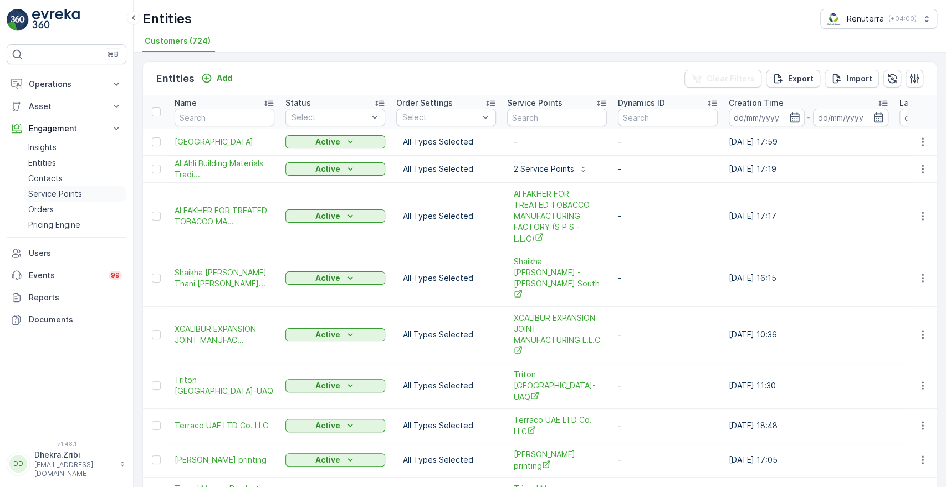
click at [45, 193] on p "Service Points" at bounding box center [55, 193] width 54 height 11
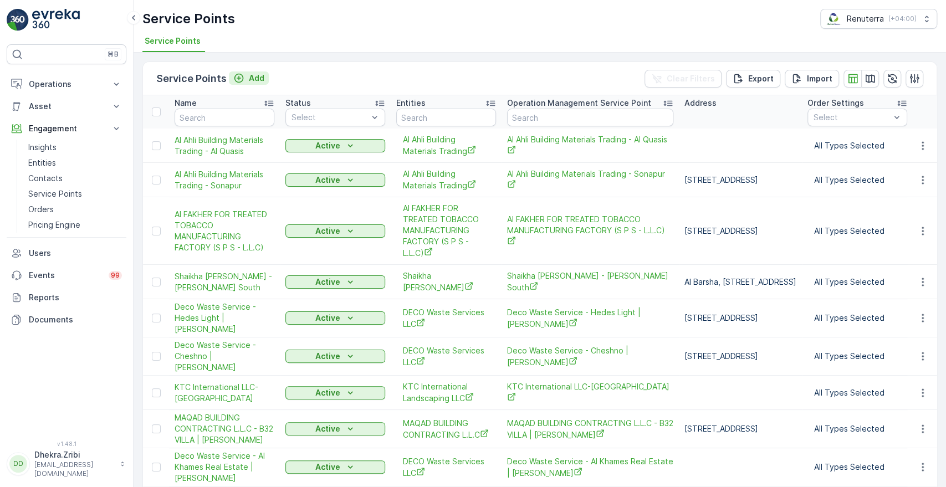
click at [249, 79] on p "Add" at bounding box center [257, 78] width 16 height 11
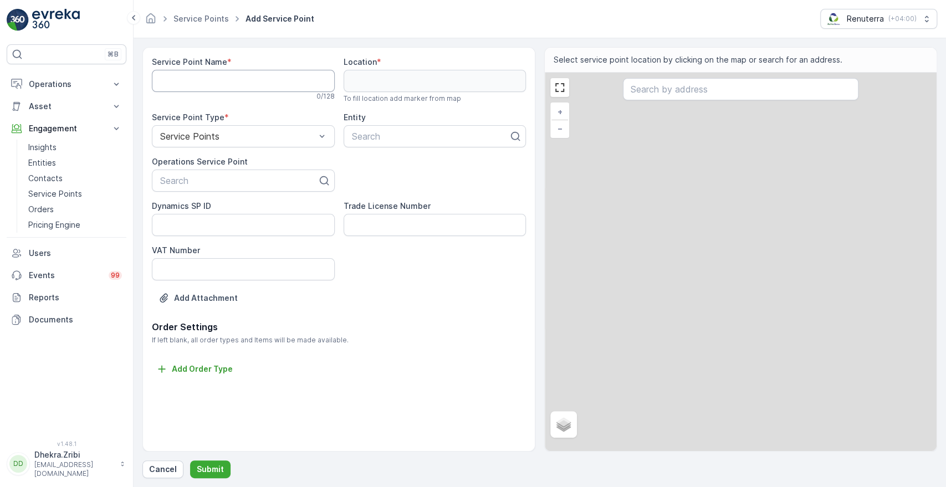
click at [248, 79] on Name "Service Point Name" at bounding box center [243, 81] width 183 height 22
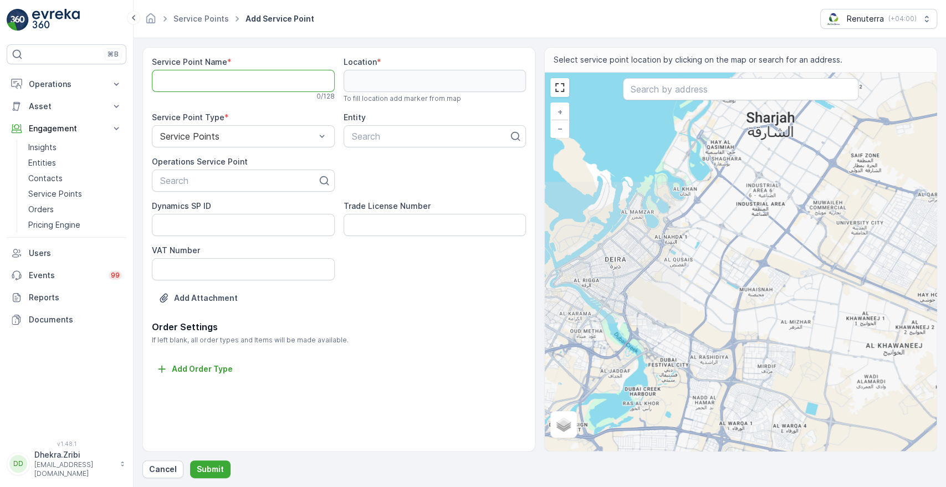
paste Name "[GEOGRAPHIC_DATA] - [GEOGRAPHIC_DATA] 1"
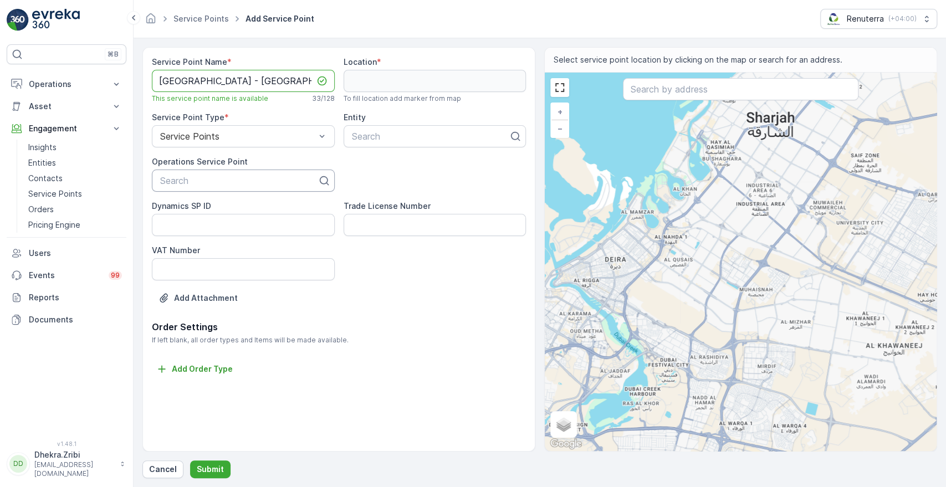
type Name "[GEOGRAPHIC_DATA] - [GEOGRAPHIC_DATA] 1"
click at [207, 178] on div at bounding box center [239, 181] width 160 height 10
paste input "[GEOGRAPHIC_DATA] - [GEOGRAPHIC_DATA] 1"
type input "[GEOGRAPHIC_DATA] - [GEOGRAPHIC_DATA] 1"
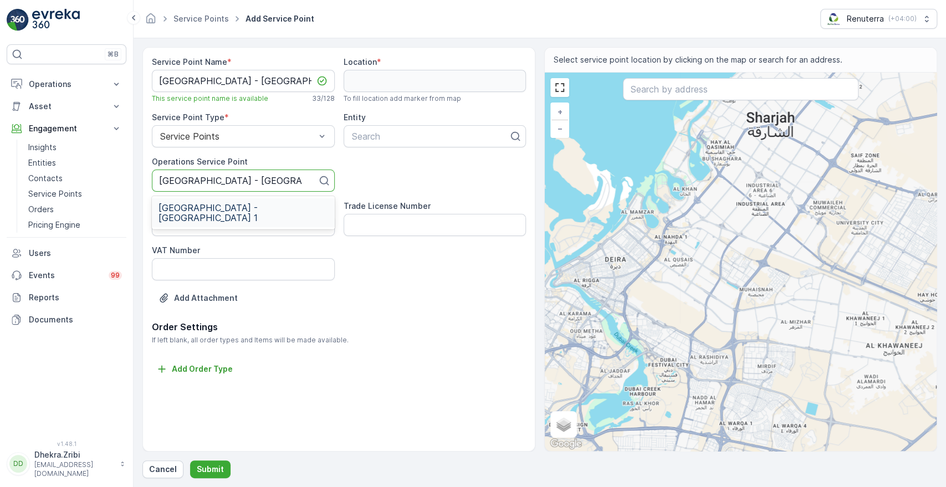
click at [204, 212] on div "[GEOGRAPHIC_DATA] - [GEOGRAPHIC_DATA] 1" at bounding box center [243, 212] width 183 height 29
click at [386, 132] on div at bounding box center [431, 136] width 160 height 10
click at [420, 133] on div at bounding box center [431, 136] width 160 height 10
type input "buds"
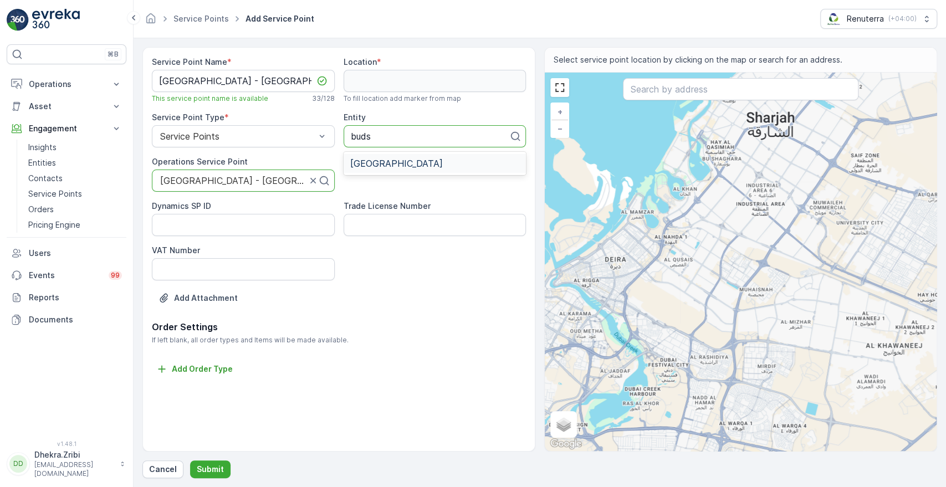
click at [397, 165] on span "[GEOGRAPHIC_DATA]" at bounding box center [396, 163] width 93 height 10
click at [687, 85] on input "text" at bounding box center [740, 89] width 235 height 22
paste input "[GEOGRAPHIC_DATA]"
type input "[GEOGRAPHIC_DATA]"
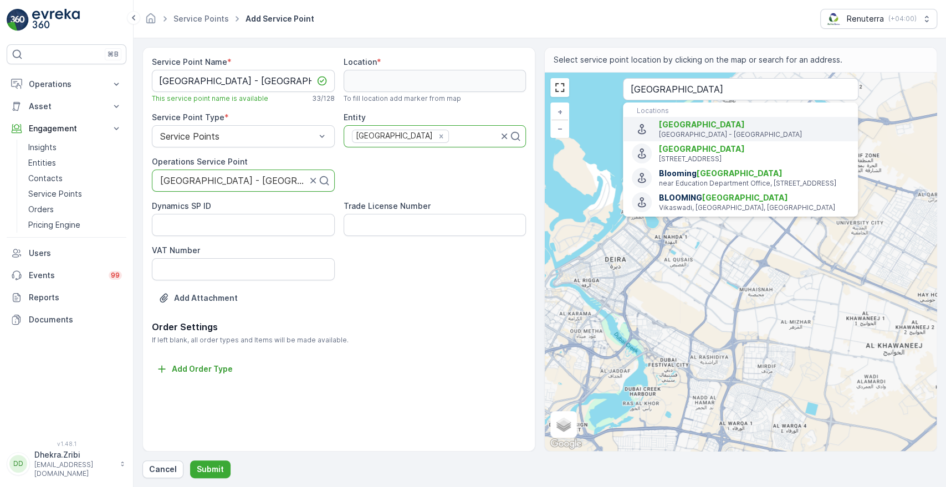
click at [674, 121] on span "[GEOGRAPHIC_DATA]" at bounding box center [702, 124] width 86 height 9
type input "25.240459,55.40688240000001"
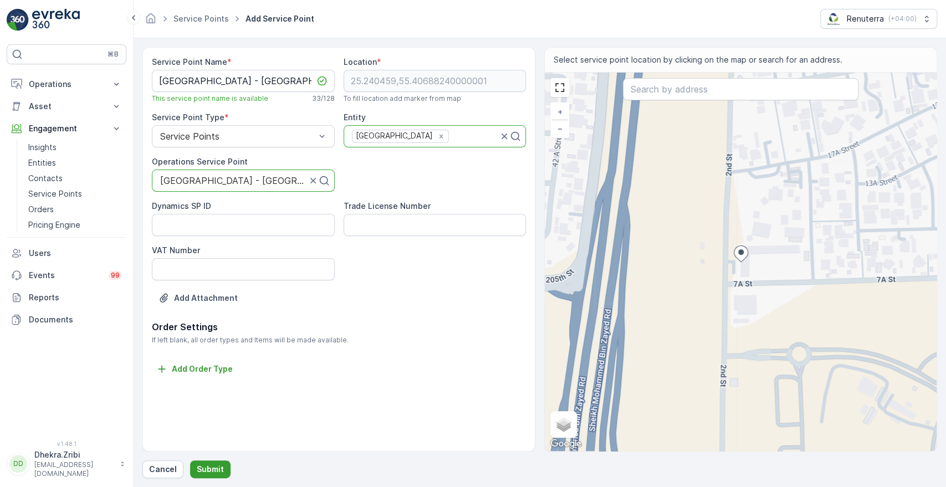
click at [207, 470] on p "Submit" at bounding box center [210, 469] width 27 height 11
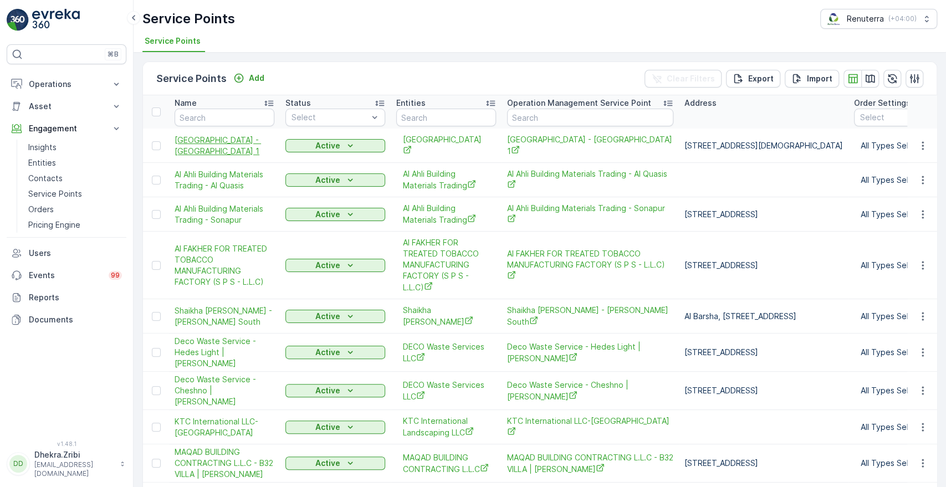
click at [193, 145] on span "[GEOGRAPHIC_DATA] - [GEOGRAPHIC_DATA] 1" at bounding box center [224, 146] width 100 height 22
click at [76, 127] on p "Engagement" at bounding box center [66, 128] width 75 height 11
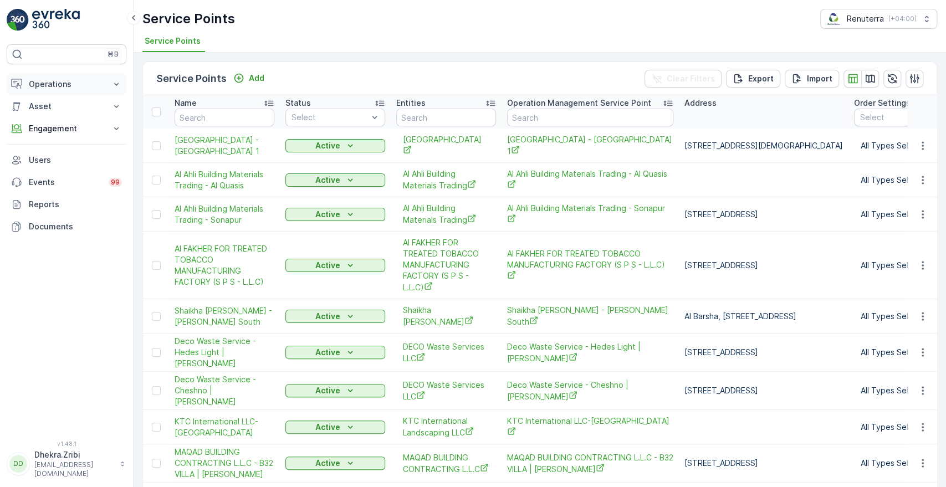
click at [97, 88] on p "Operations" at bounding box center [66, 84] width 75 height 11
click at [57, 121] on p "Planning" at bounding box center [43, 118] width 31 height 11
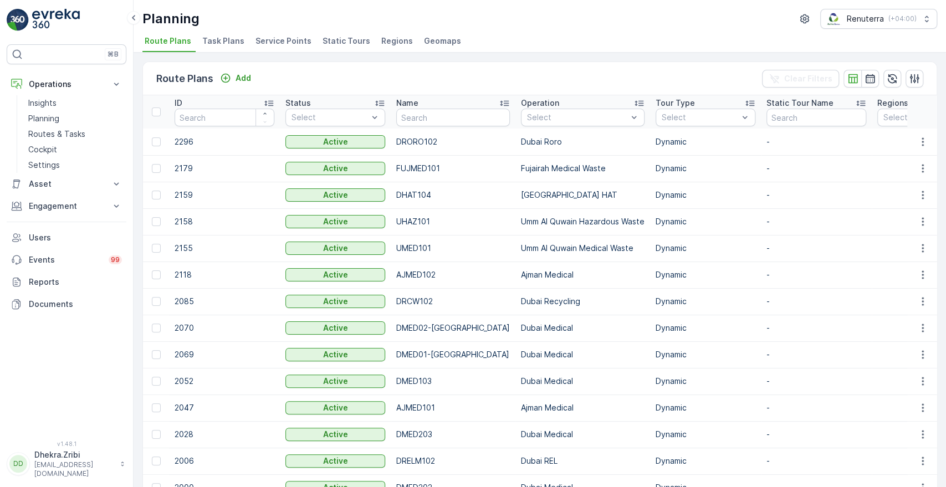
click at [284, 39] on span "Service Points" at bounding box center [283, 40] width 56 height 11
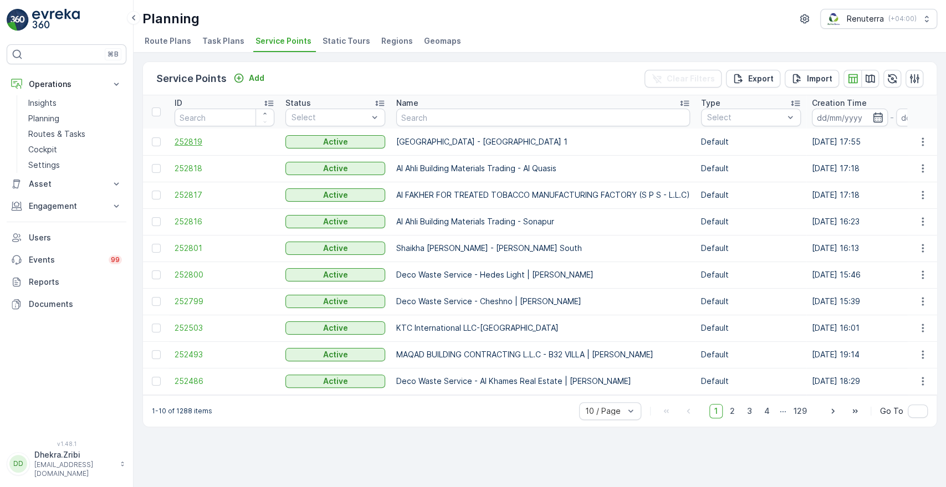
click at [186, 142] on span "252819" at bounding box center [224, 141] width 100 height 11
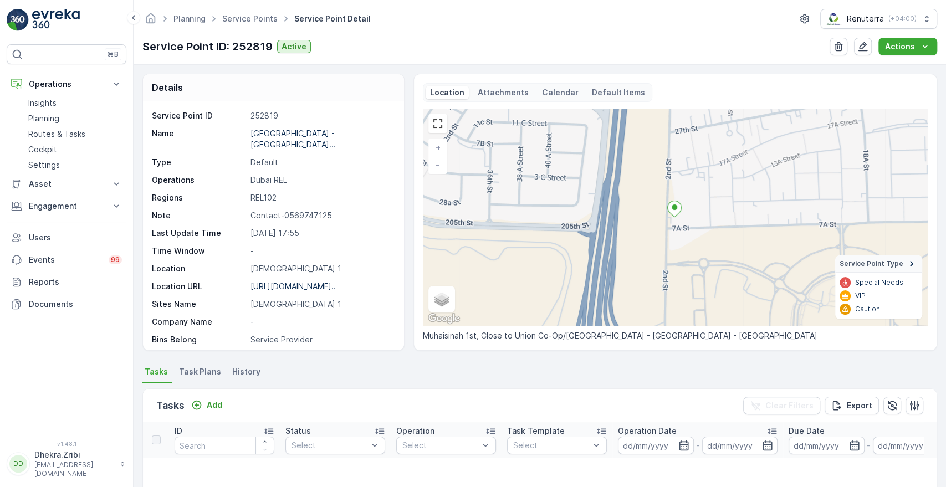
click at [396, 345] on div "Service Point ID 252819 Name [GEOGRAPHIC_DATA] - [GEOGRAPHIC_DATA]... Type Defa…" at bounding box center [273, 225] width 261 height 249
click at [399, 336] on div "Service Point ID 252819 Name [GEOGRAPHIC_DATA] - [GEOGRAPHIC_DATA]... Type Defa…" at bounding box center [273, 225] width 261 height 249
click at [398, 331] on div "Service Point ID 252819 Name [GEOGRAPHIC_DATA] - [GEOGRAPHIC_DATA]... Type Defa…" at bounding box center [273, 225] width 261 height 249
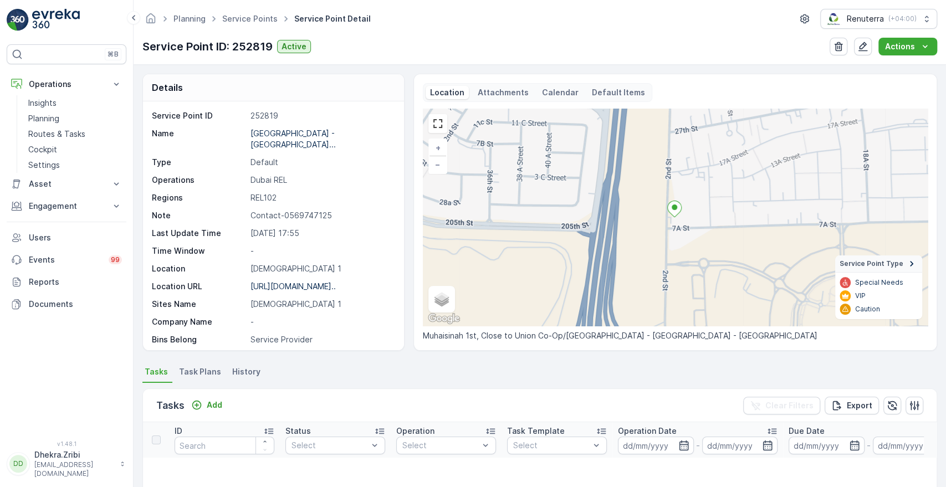
click at [398, 331] on div "Service Point ID 252819 Name [GEOGRAPHIC_DATA] - [GEOGRAPHIC_DATA]... Type Defa…" at bounding box center [273, 225] width 261 height 249
